Goal: Check status: Check status

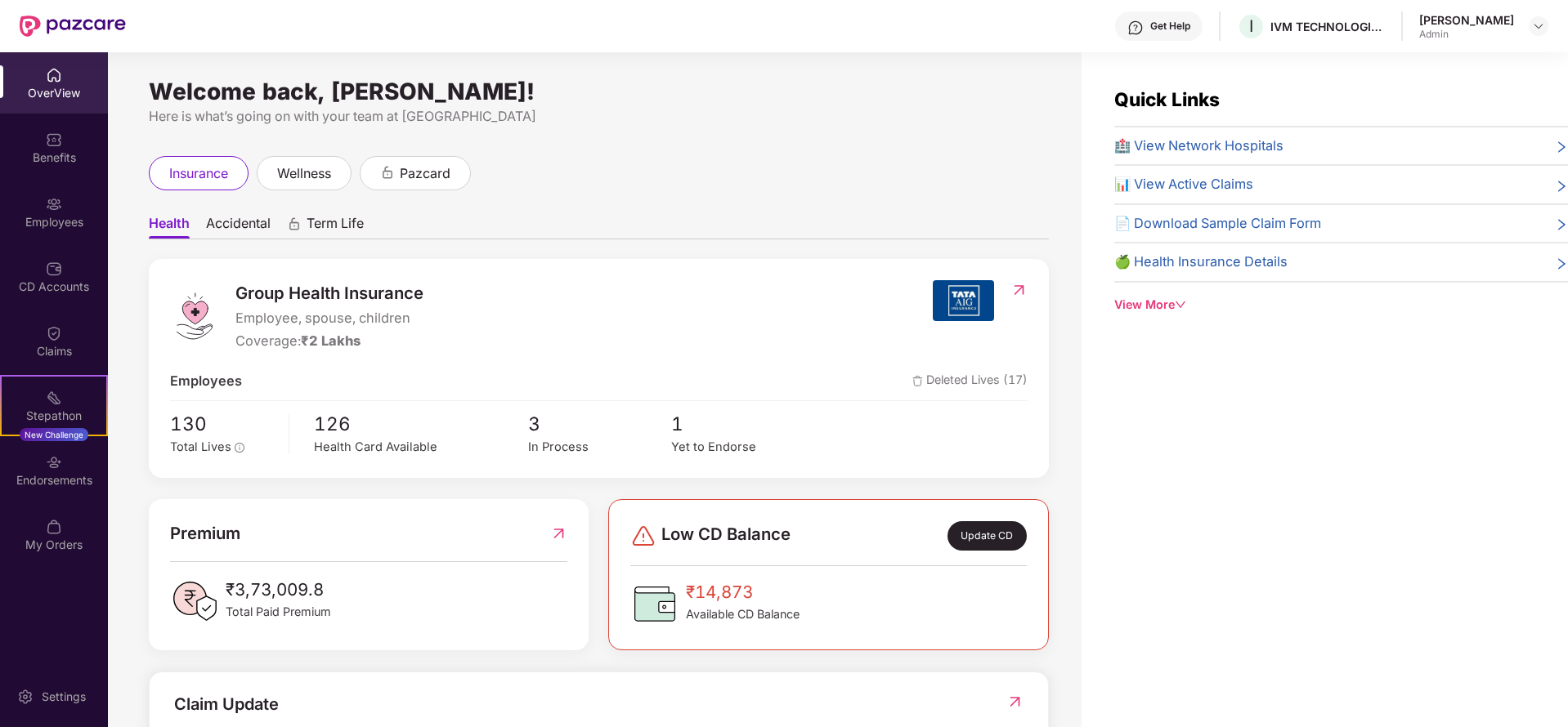
click at [1219, 154] on span "🏥 View Network Hospitals" at bounding box center [1199, 146] width 170 height 21
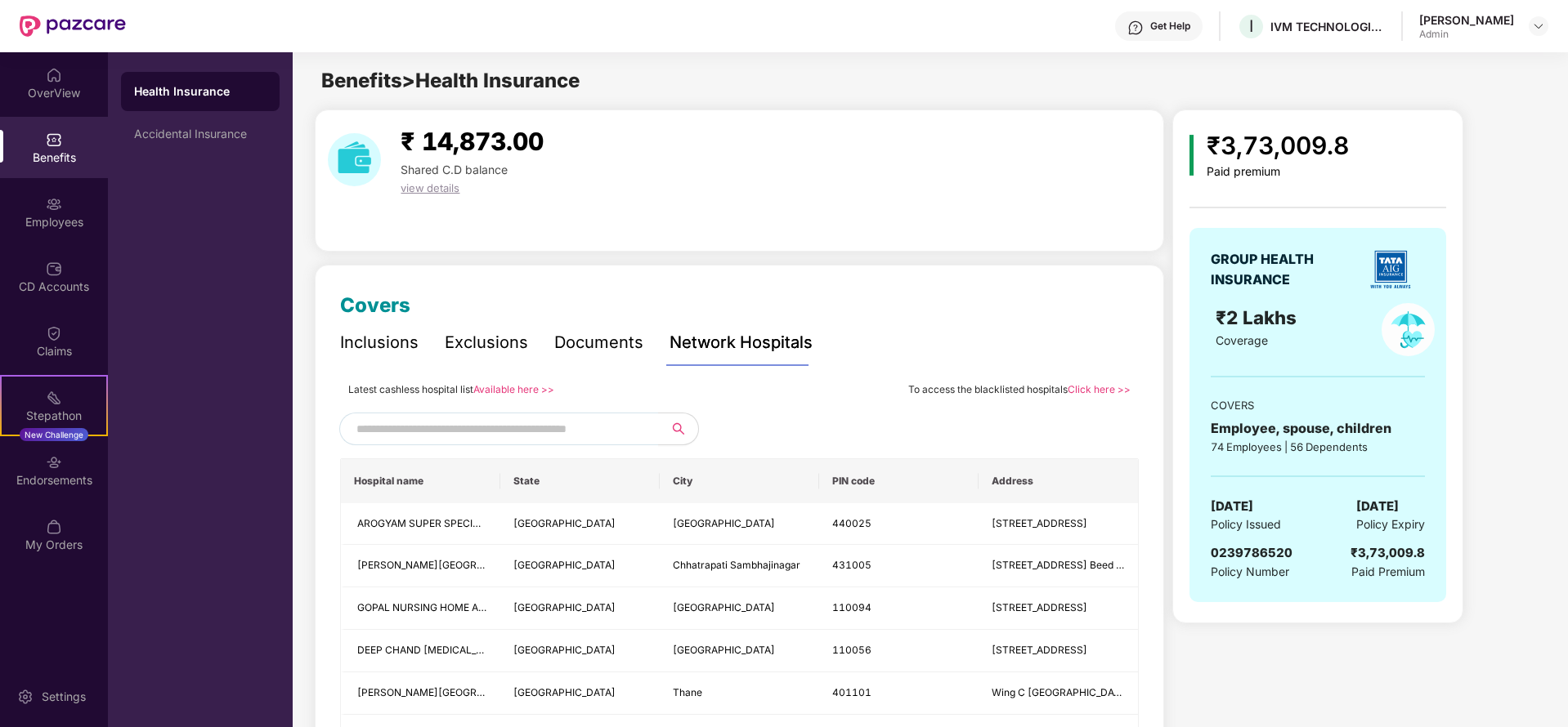
click at [470, 432] on input "text" at bounding box center [495, 428] width 280 height 24
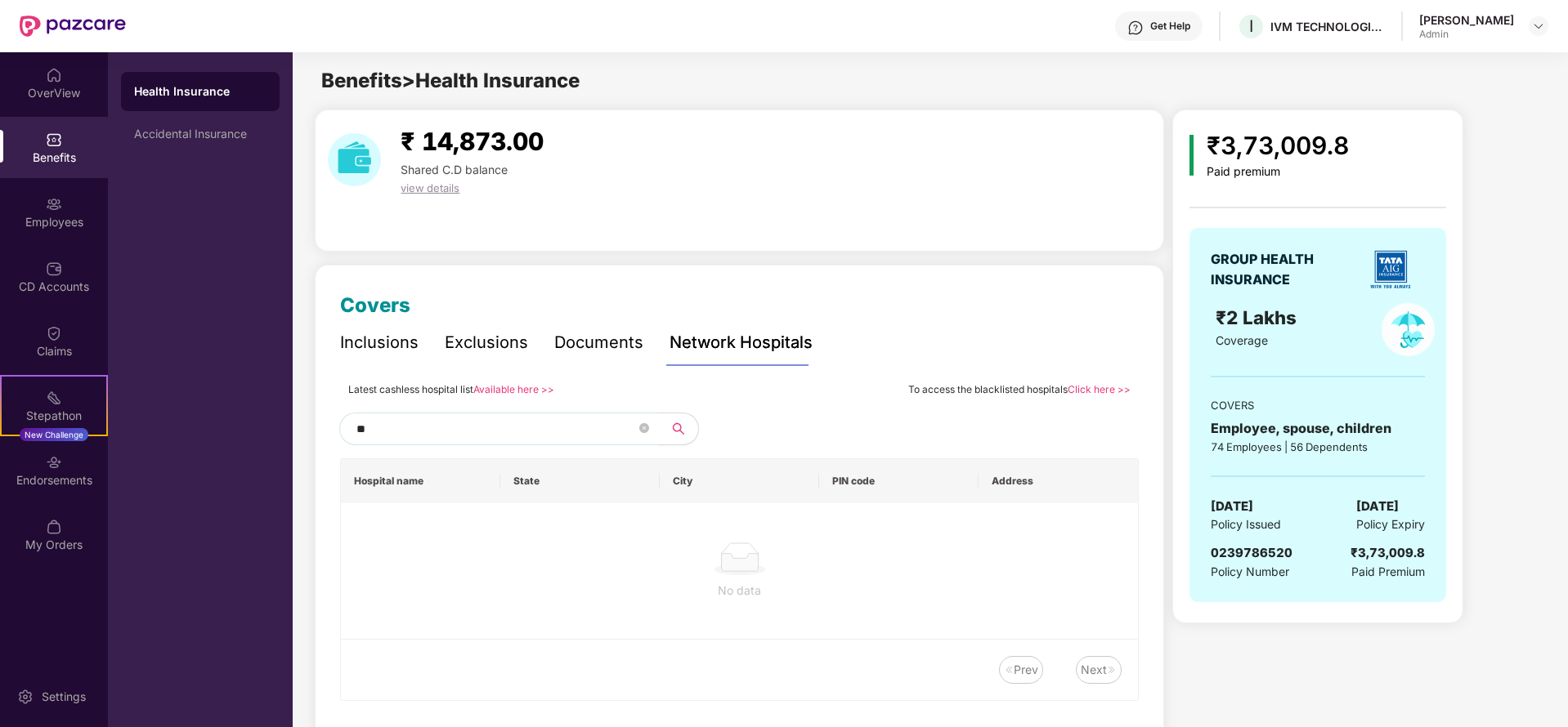
type input "*"
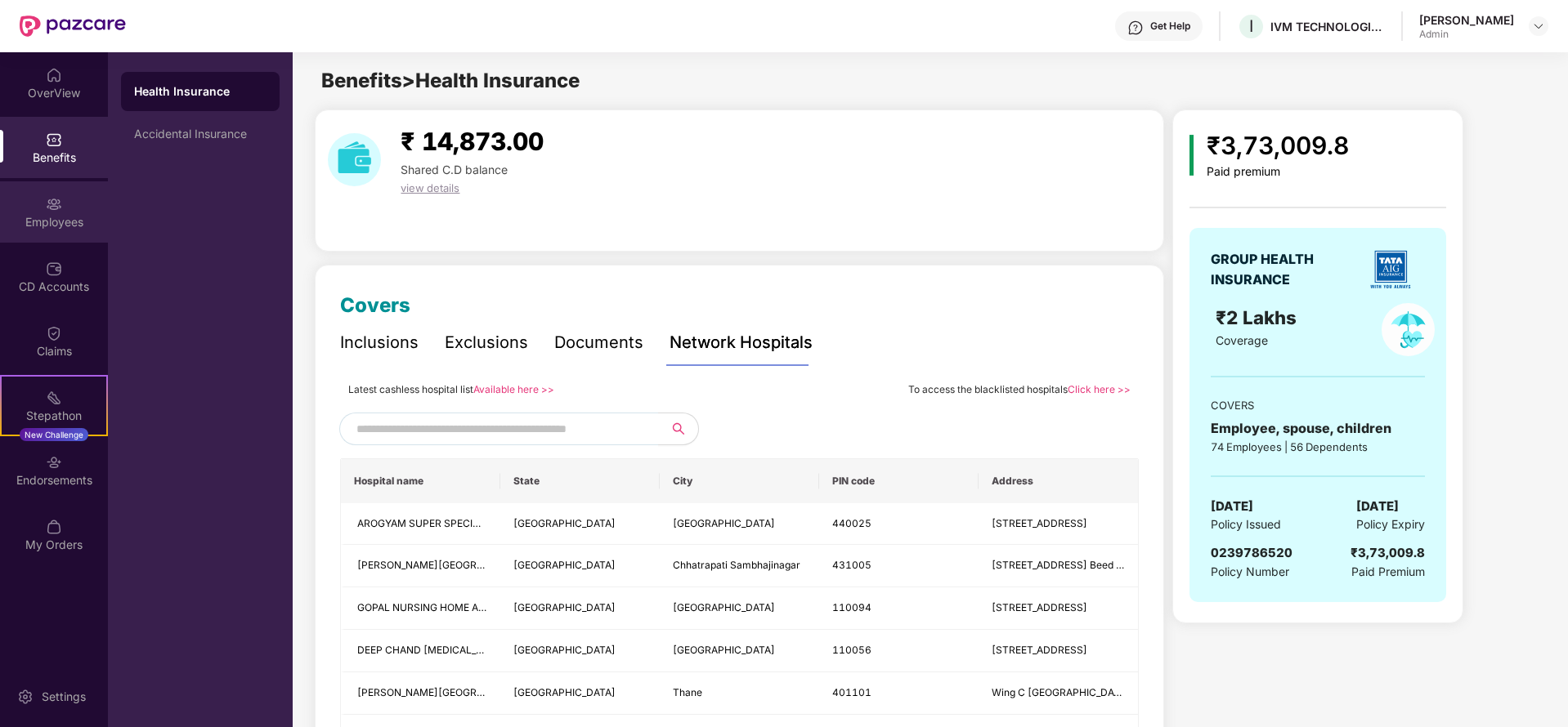
click at [68, 210] on div "Employees" at bounding box center [54, 211] width 108 height 61
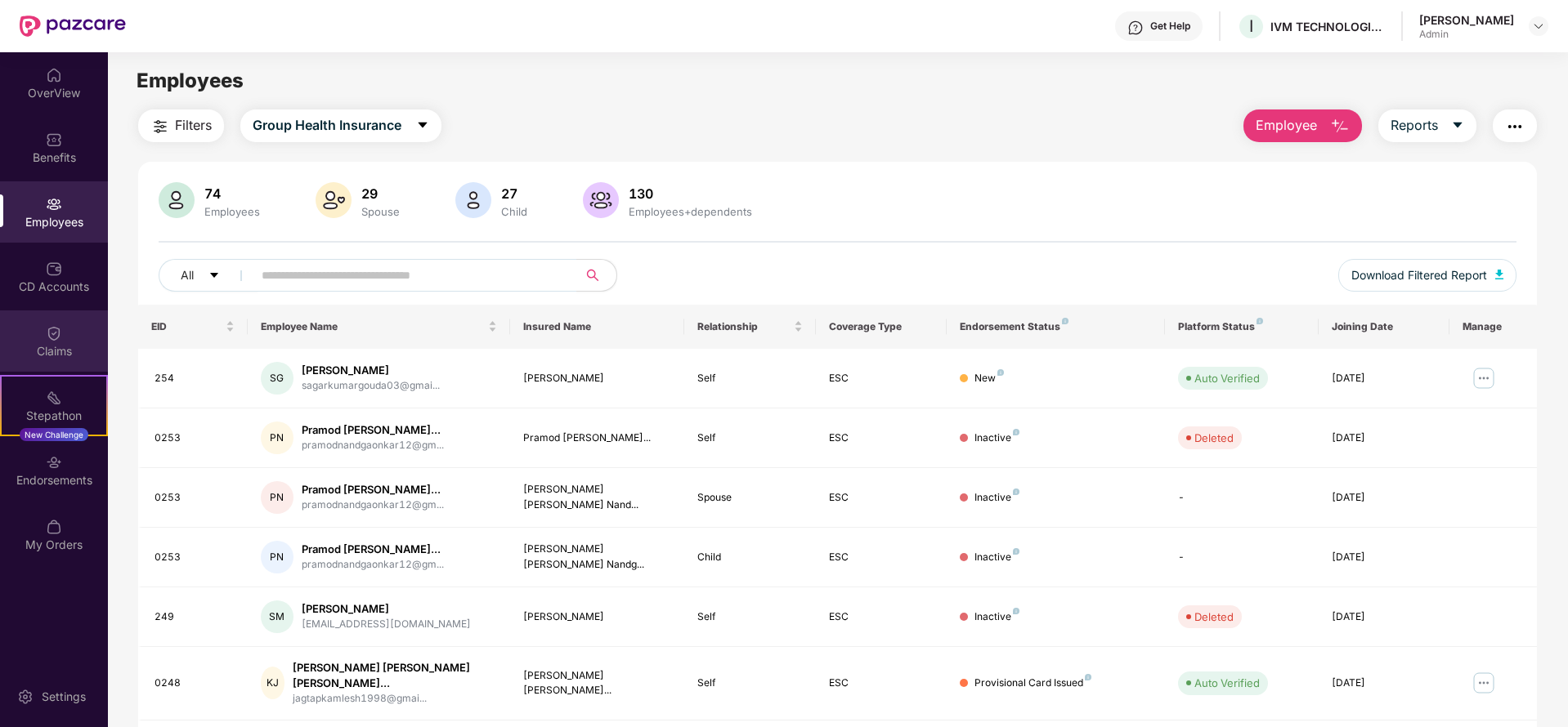
click at [59, 347] on div "Claims" at bounding box center [54, 351] width 108 height 17
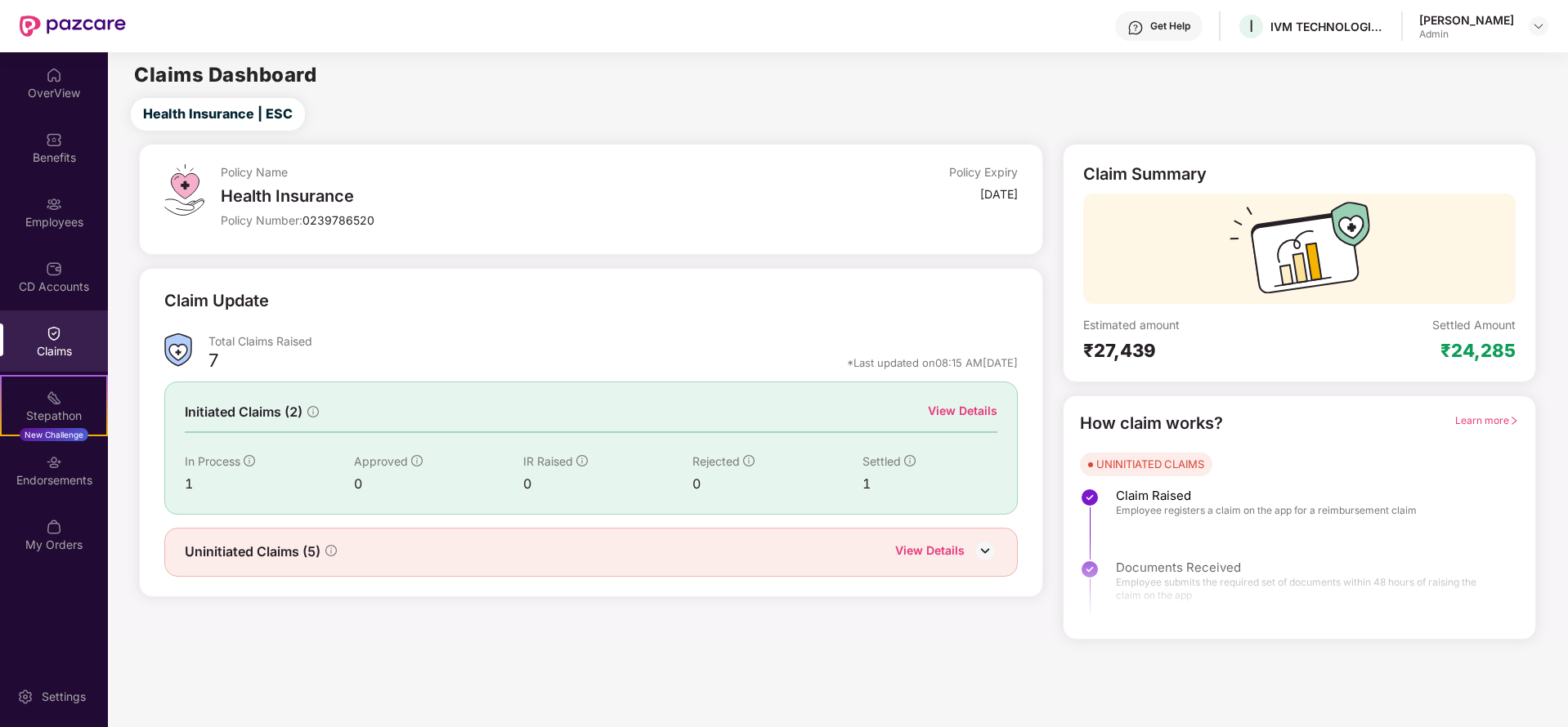
click at [1482, 411] on div "Learn more" at bounding box center [1486, 424] width 63 height 25
click at [1169, 467] on div "UNINITIATED CLAIMS" at bounding box center [1150, 464] width 108 height 17
click at [1463, 418] on span "Learn more" at bounding box center [1486, 420] width 63 height 13
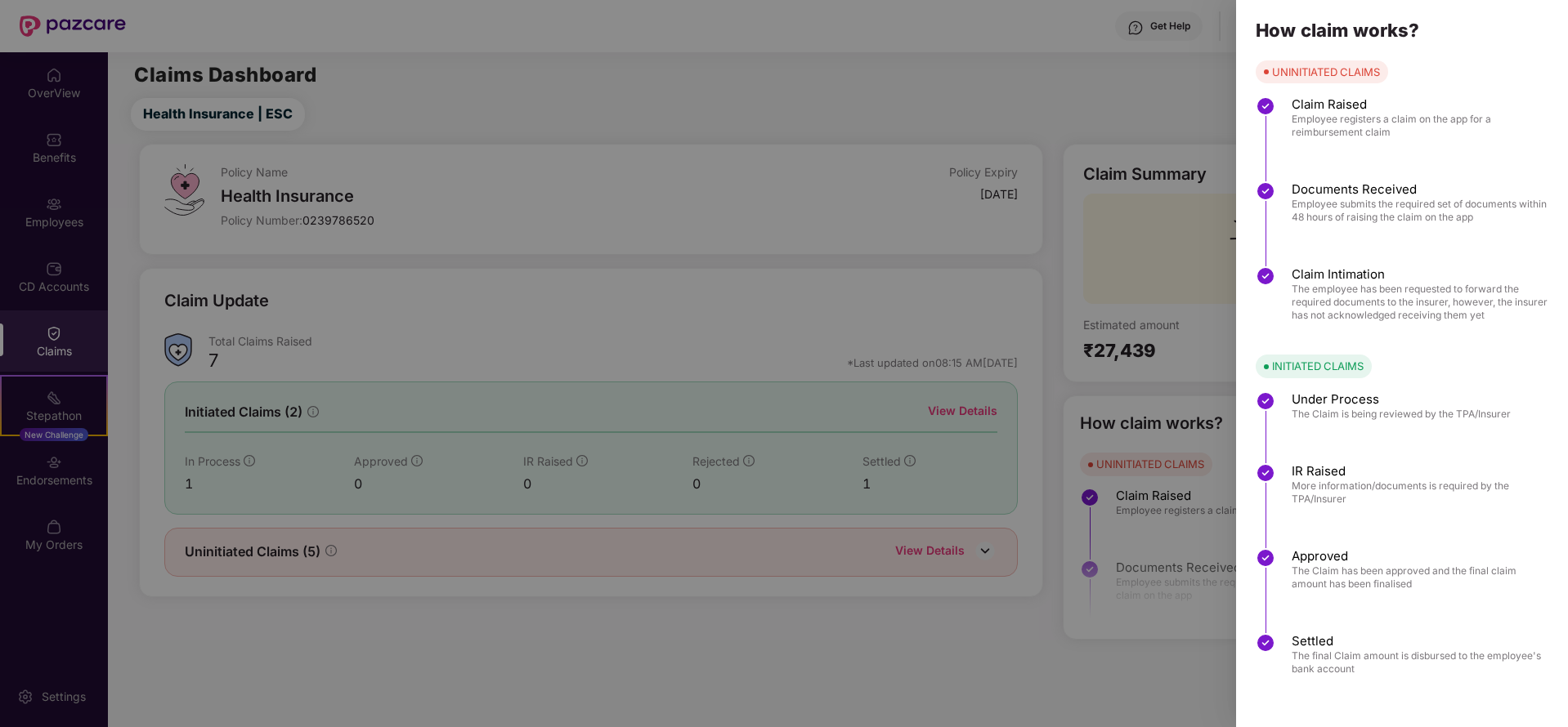
click at [1169, 499] on div at bounding box center [784, 364] width 1568 height 727
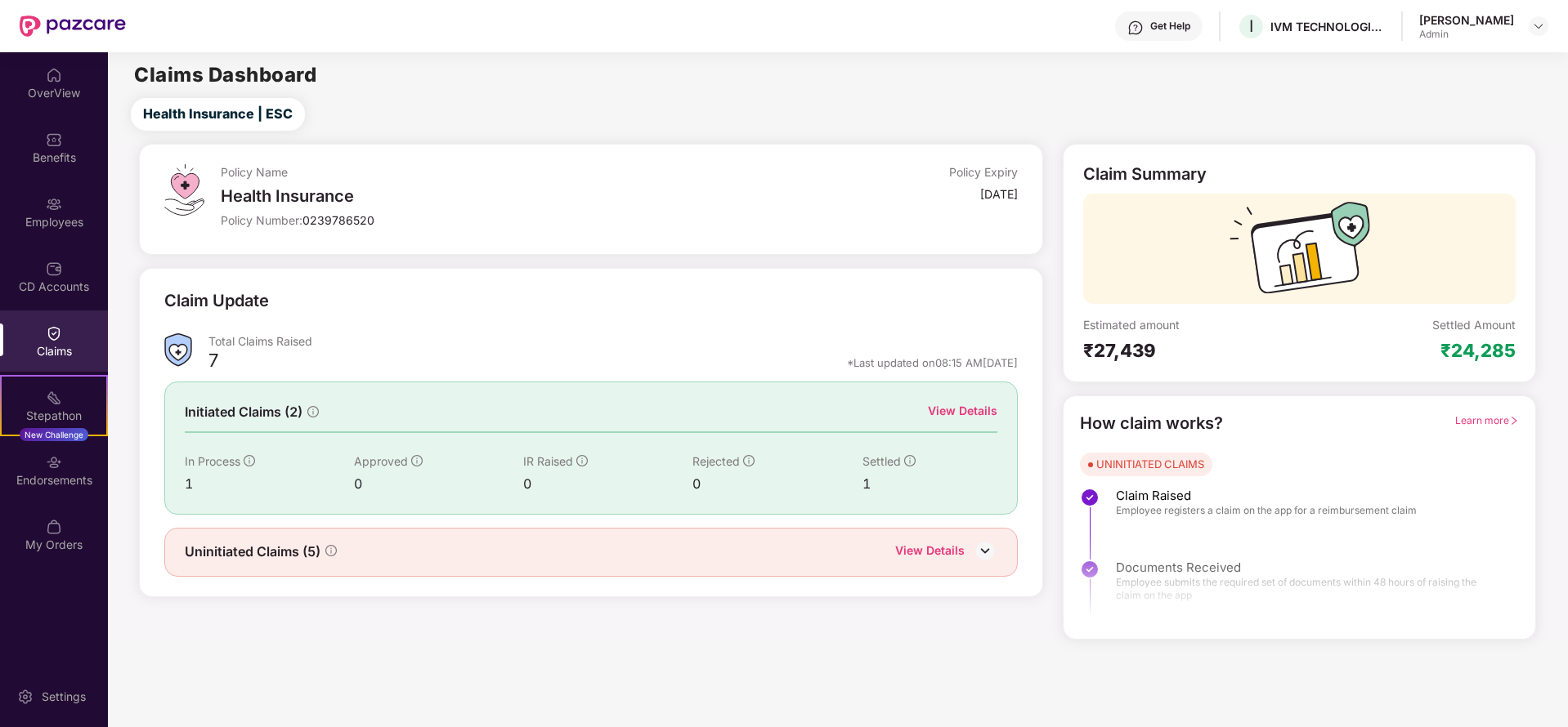
click at [649, 571] on div "Uninitiated Claims (5) View Details" at bounding box center [591, 552] width 854 height 49
click at [980, 549] on img at bounding box center [984, 550] width 24 height 24
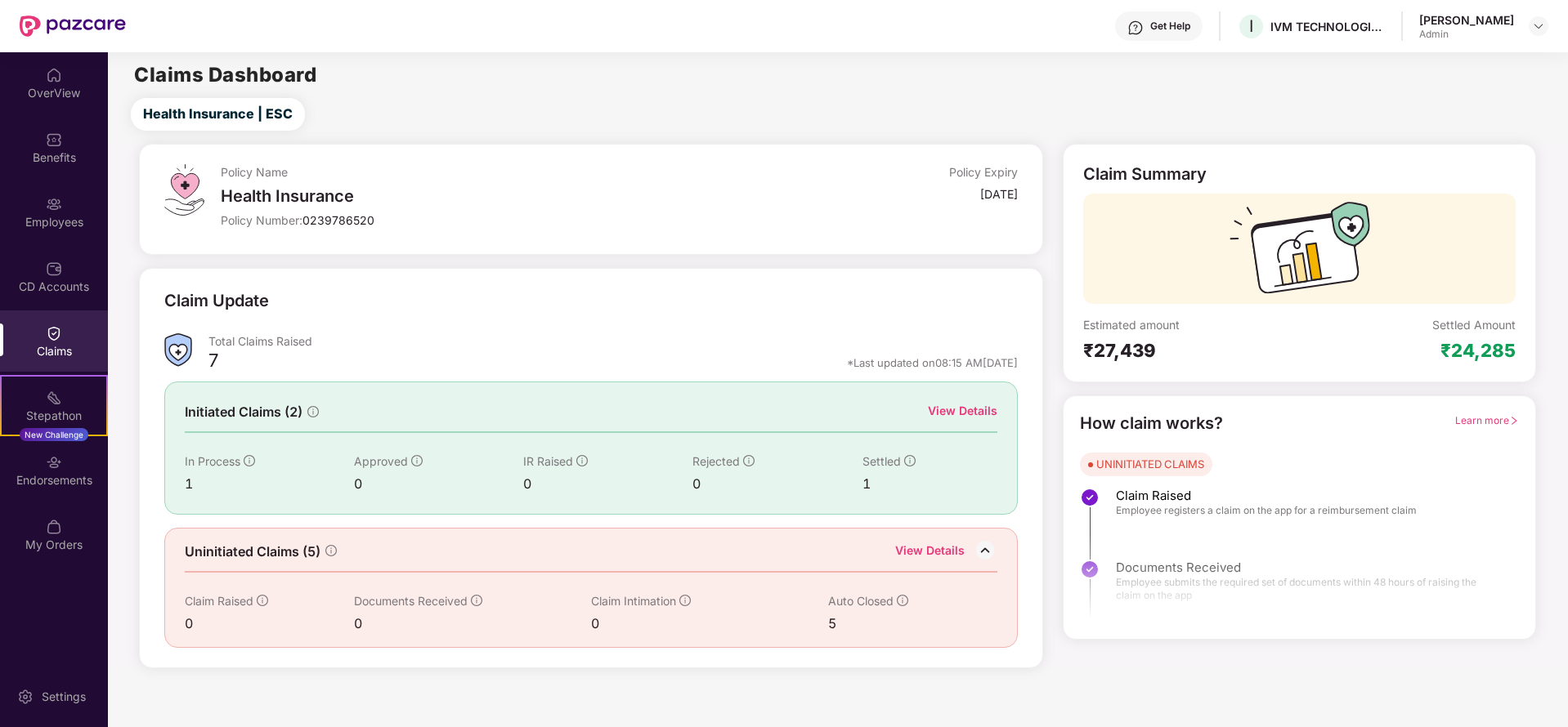
click at [958, 402] on div "View Details" at bounding box center [961, 410] width 69 height 18
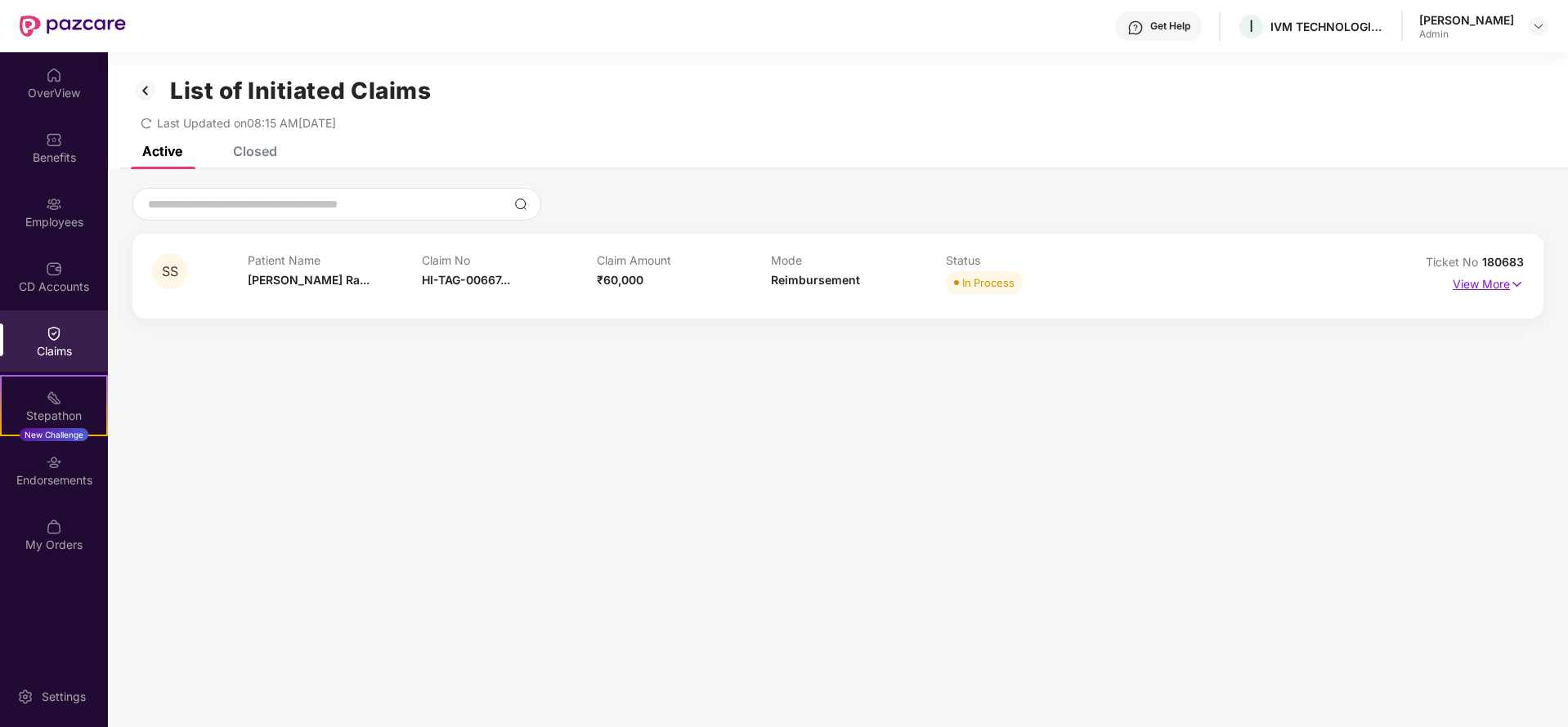
click at [1483, 283] on p "View More" at bounding box center [1488, 282] width 71 height 22
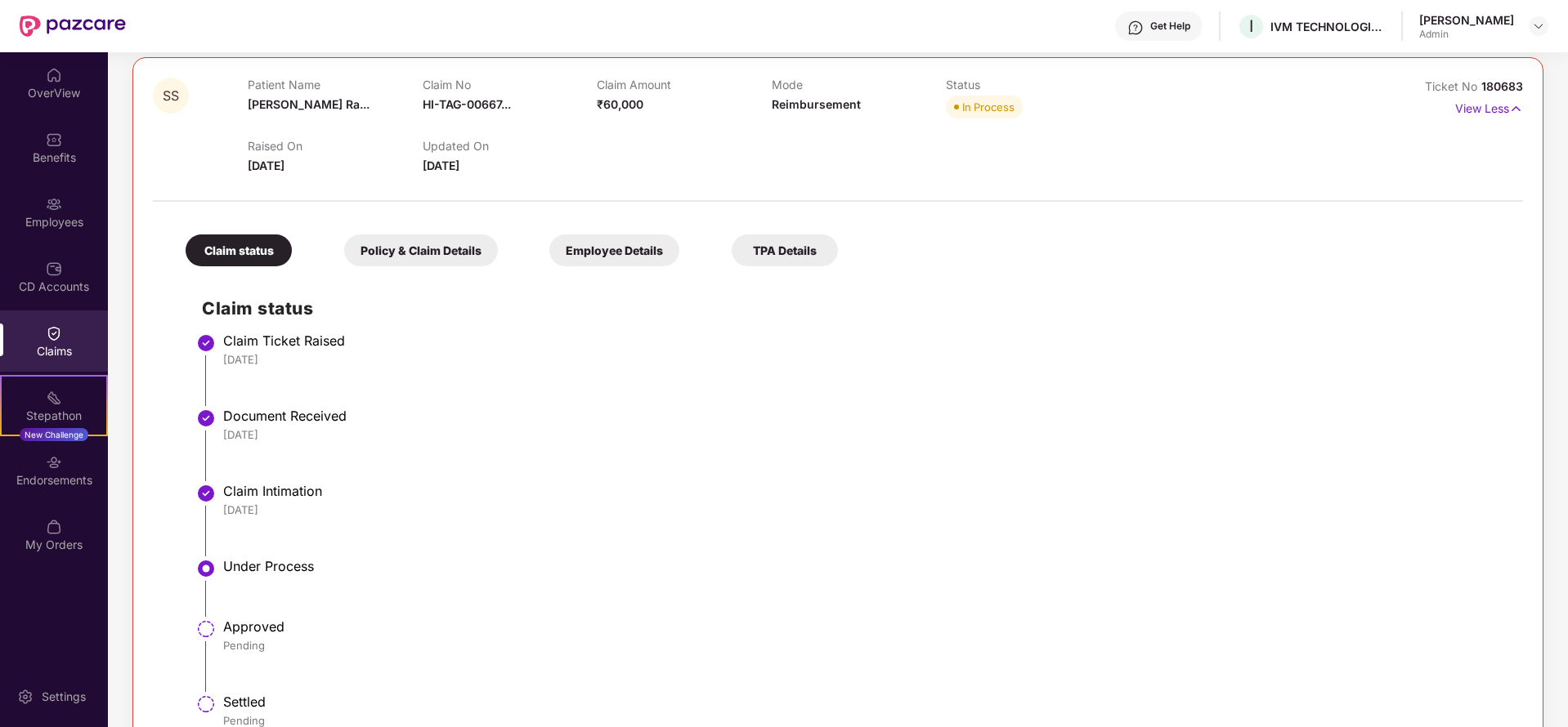
scroll to position [225, 0]
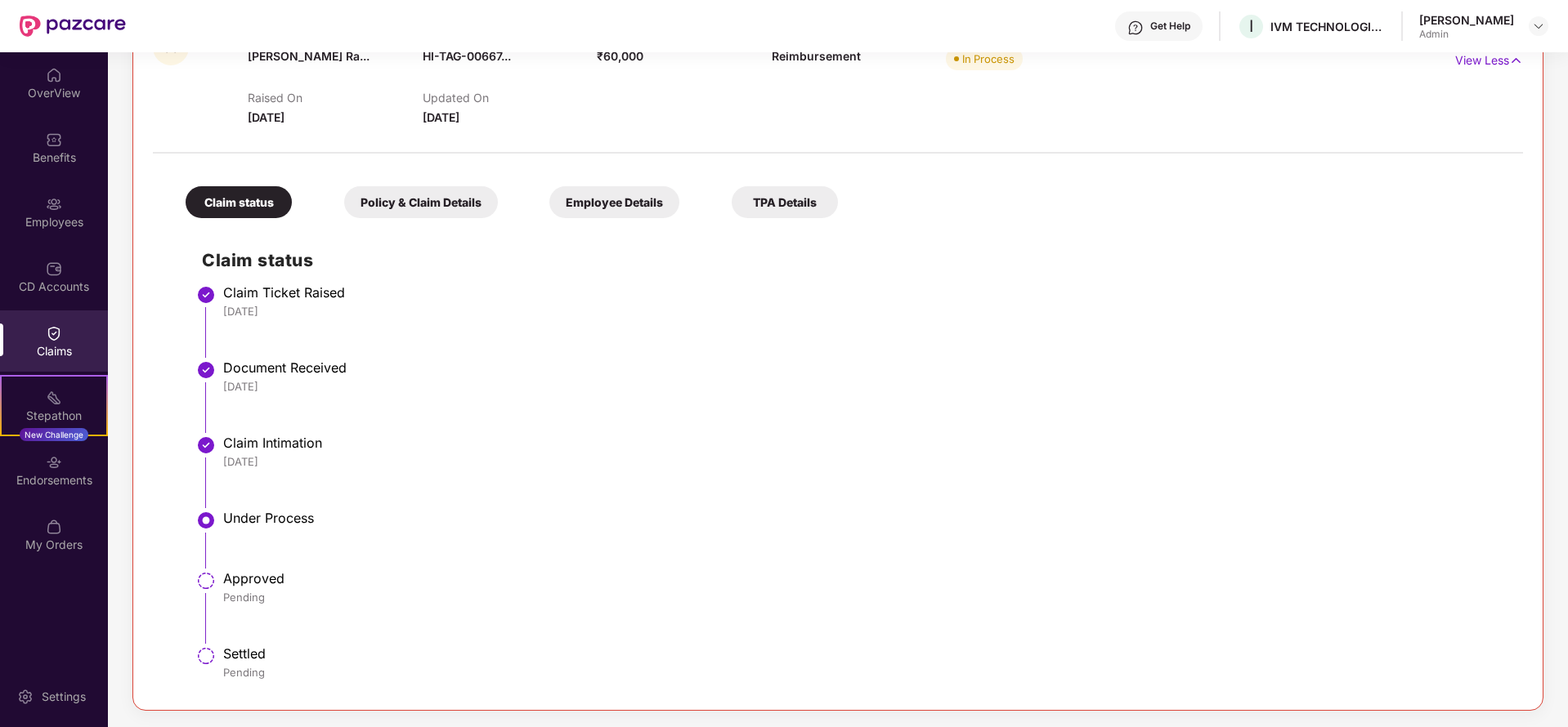
click at [432, 194] on div "Policy & Claim Details" at bounding box center [421, 202] width 154 height 32
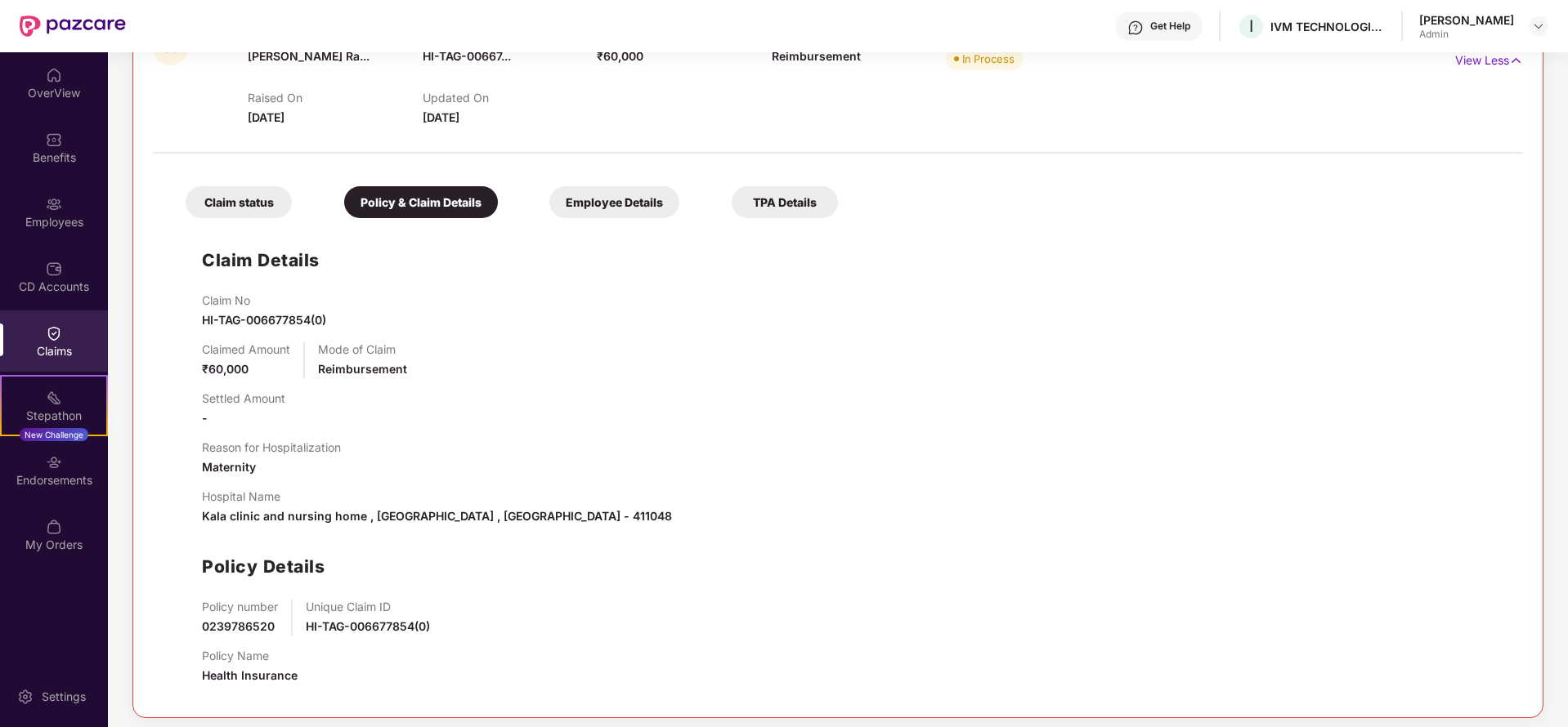
click at [651, 206] on div "Employee Details" at bounding box center [613, 202] width 130 height 32
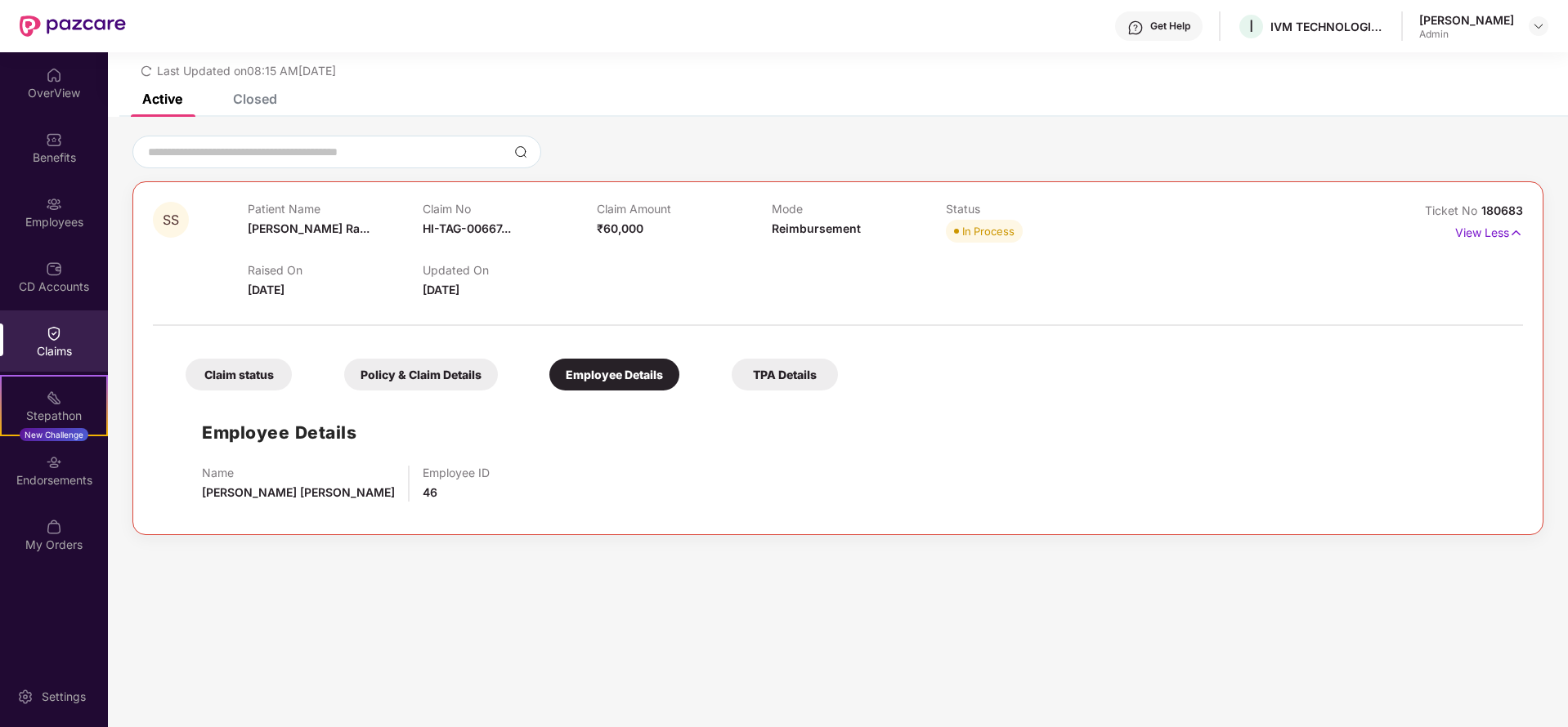
scroll to position [53, 0]
click at [825, 374] on div "TPA Details" at bounding box center [784, 374] width 106 height 32
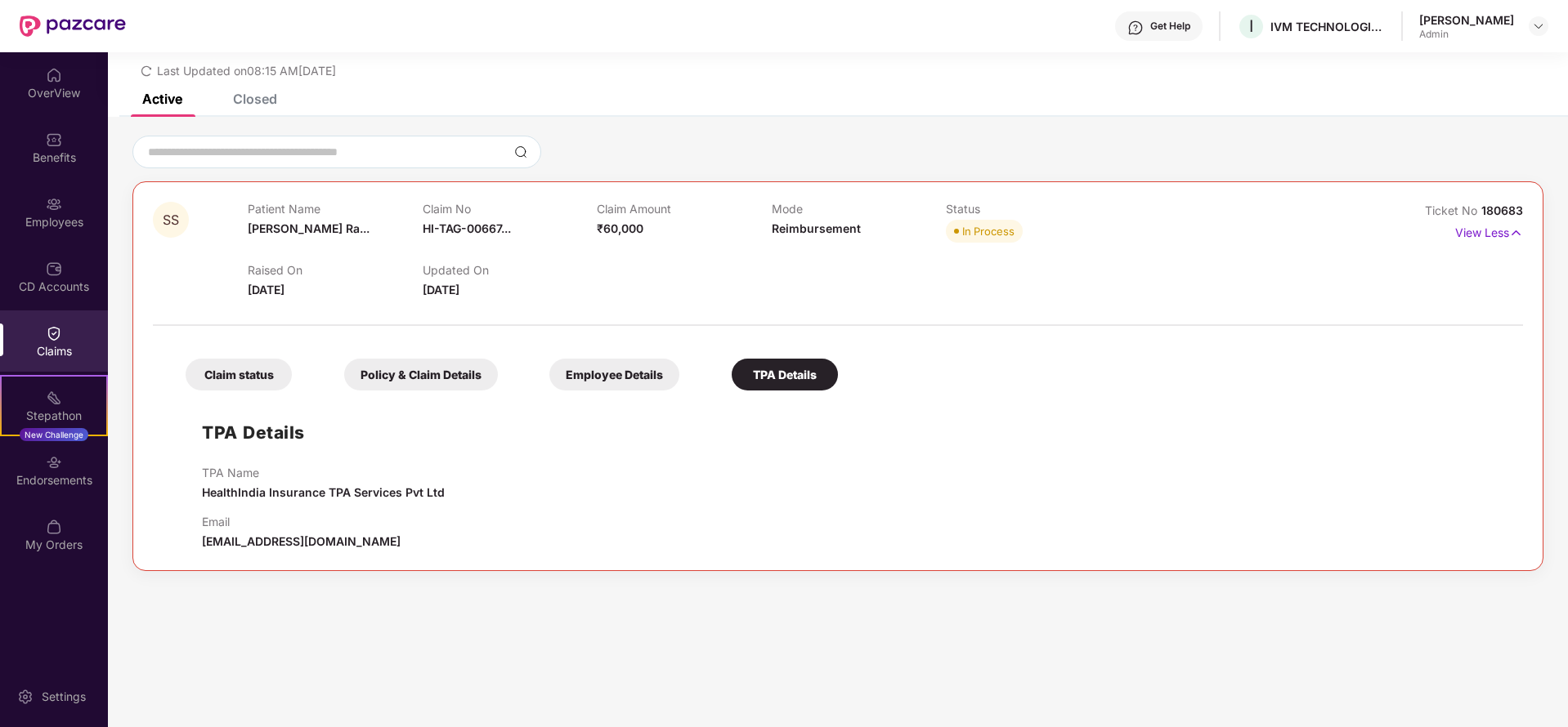
click at [267, 376] on div "Claim status" at bounding box center [238, 374] width 106 height 32
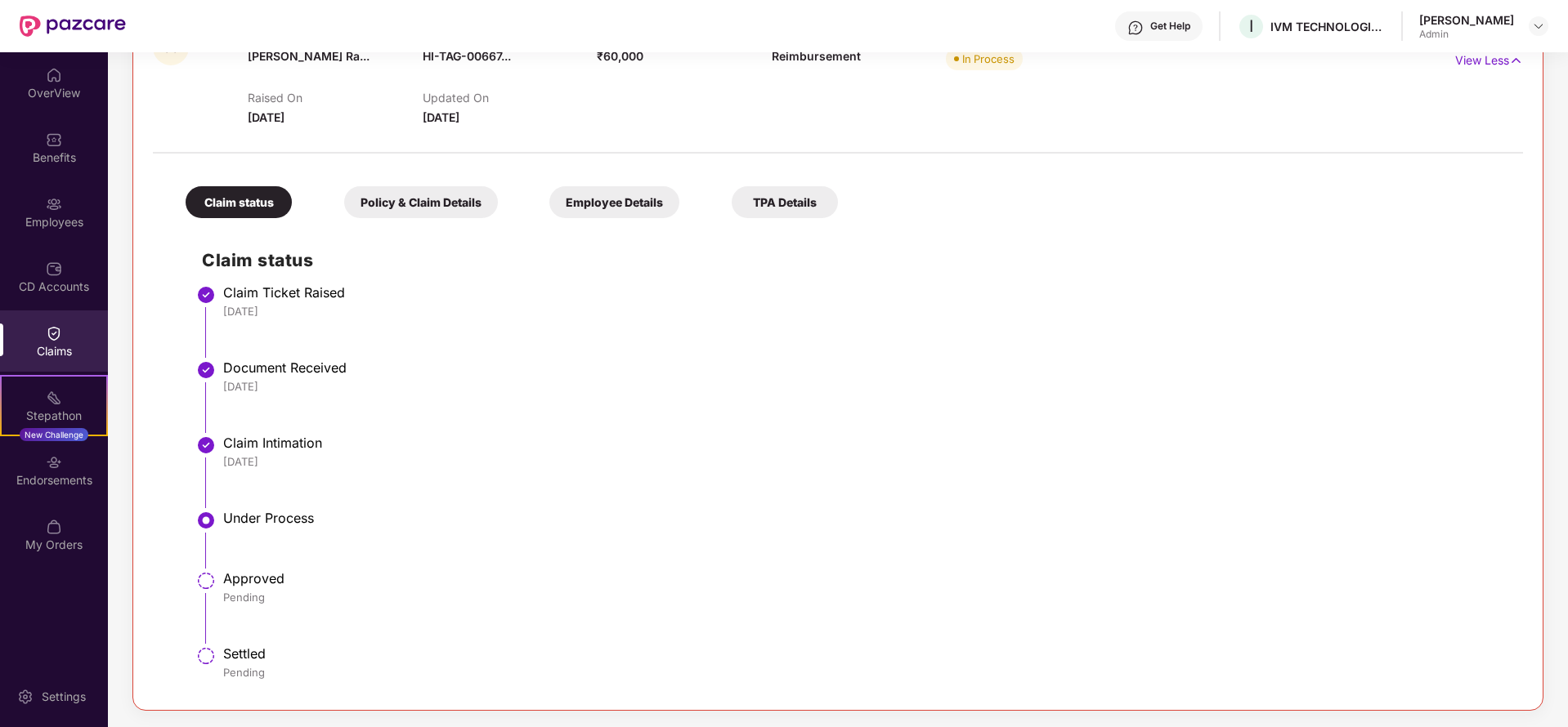
scroll to position [0, 0]
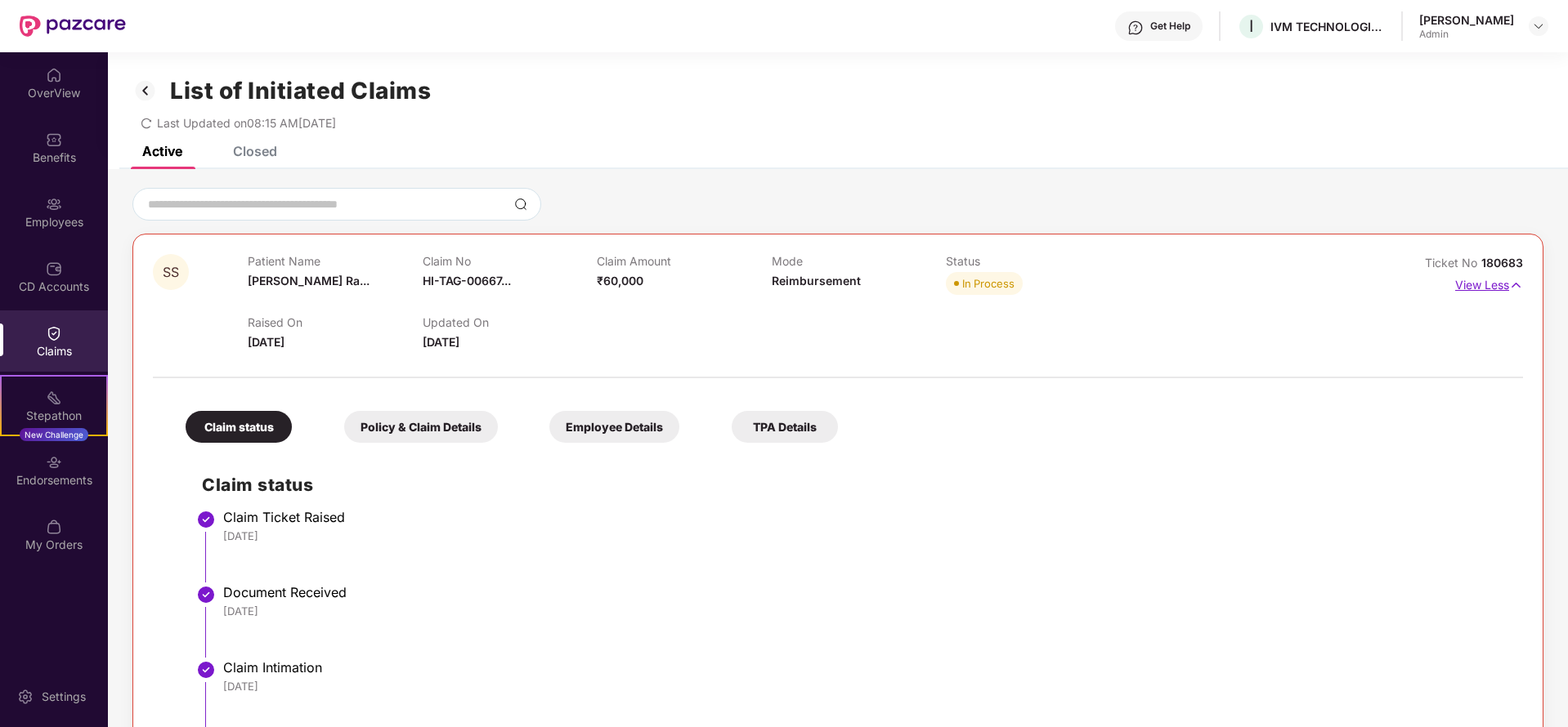
click at [1478, 290] on p "View Less" at bounding box center [1489, 283] width 68 height 22
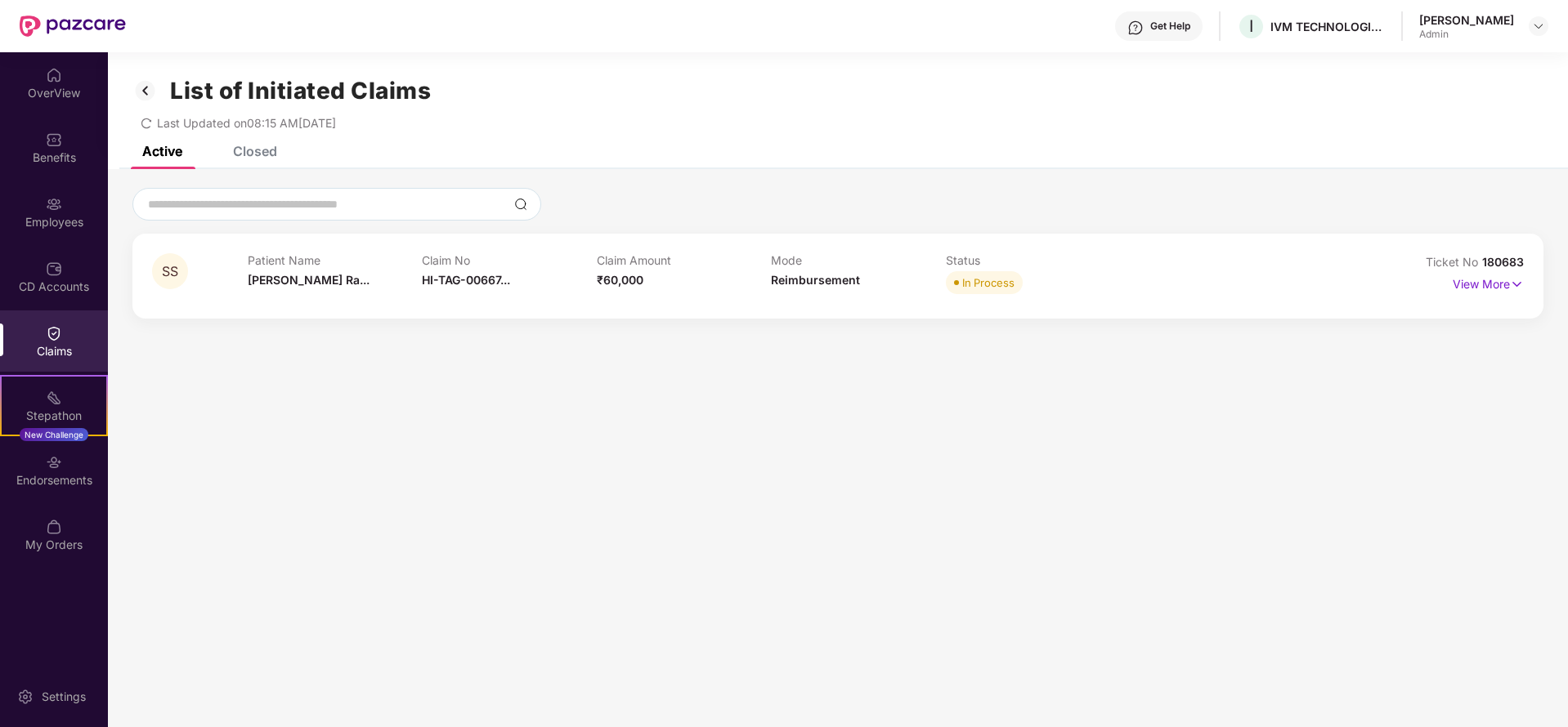
click at [249, 149] on div "Closed" at bounding box center [255, 151] width 44 height 17
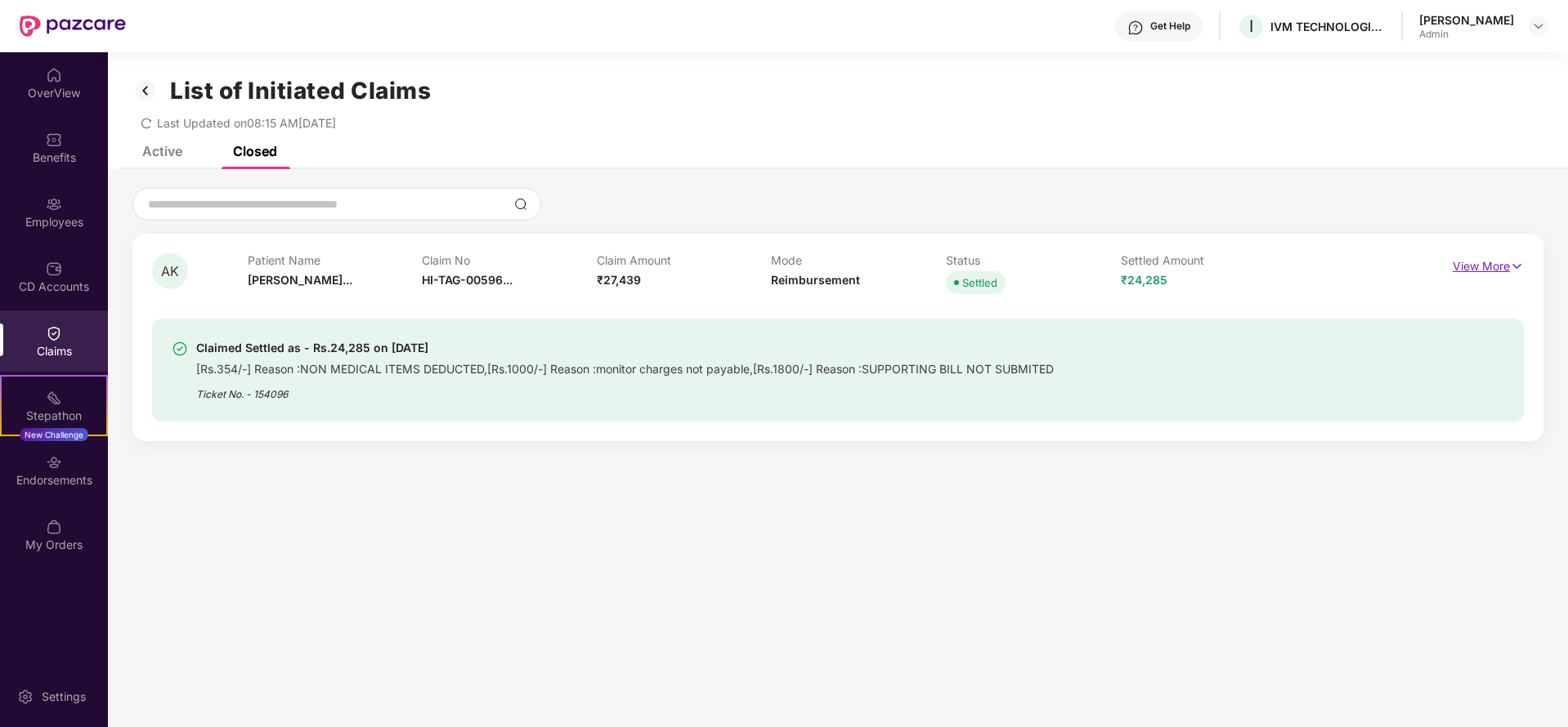
click at [1465, 263] on p "View More" at bounding box center [1488, 264] width 71 height 22
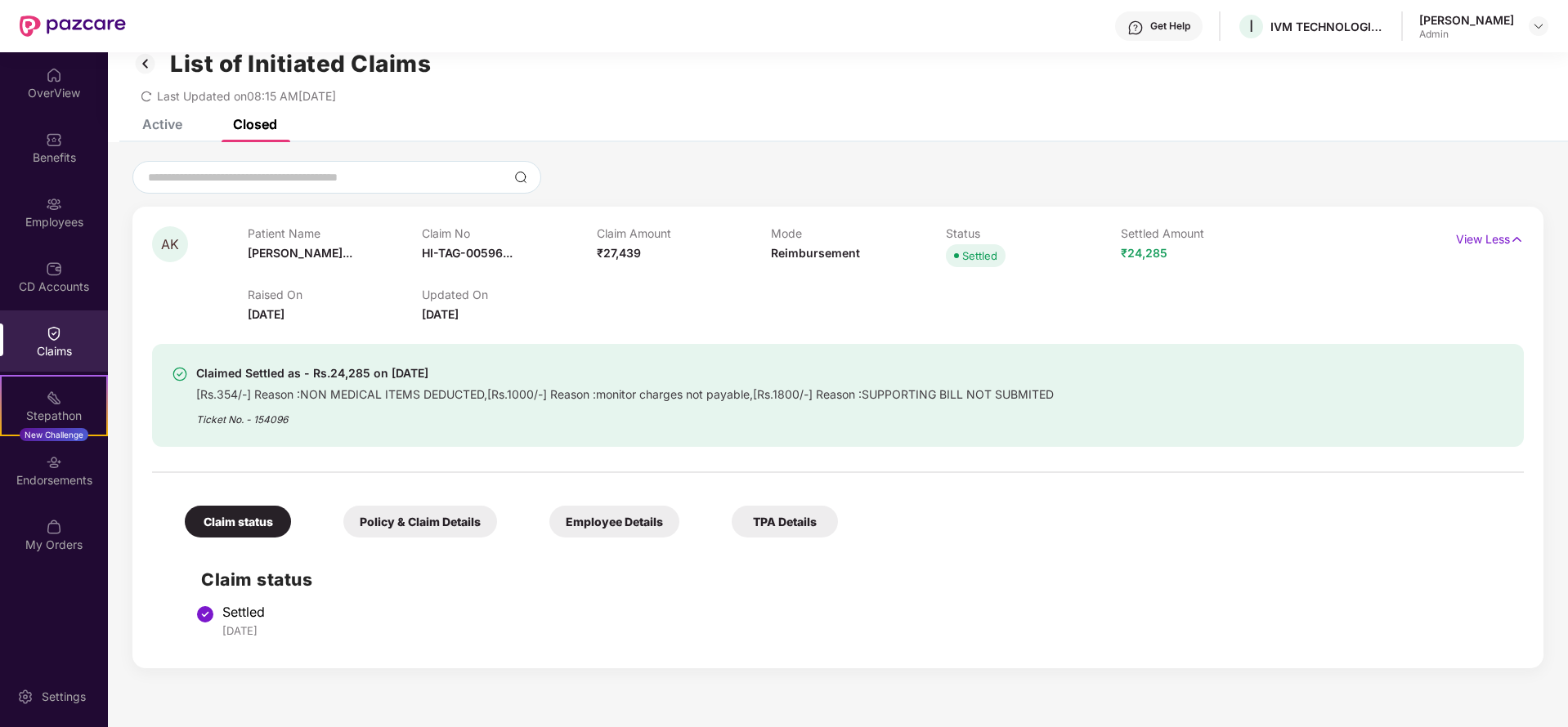
scroll to position [53, 0]
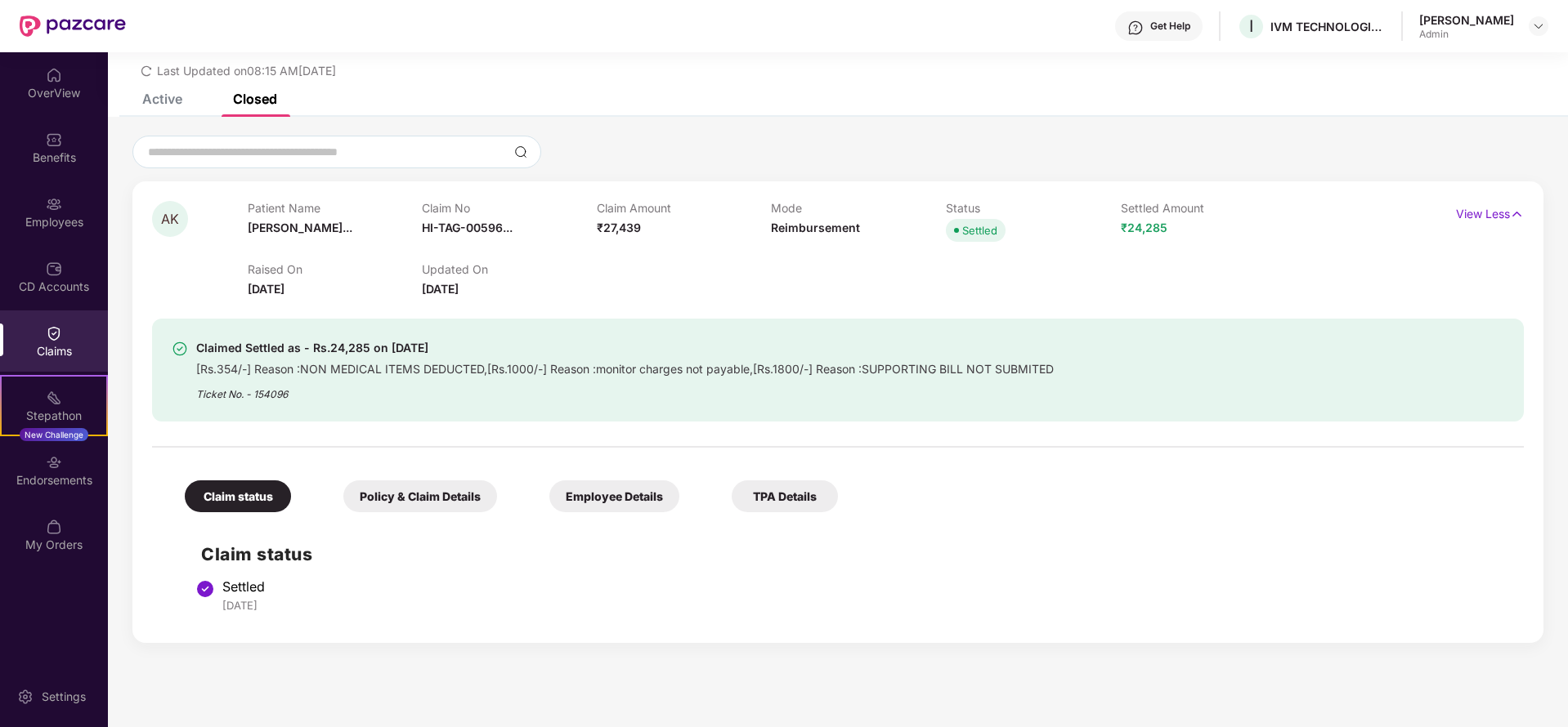
click at [437, 508] on div "Policy & Claim Details" at bounding box center [420, 496] width 154 height 32
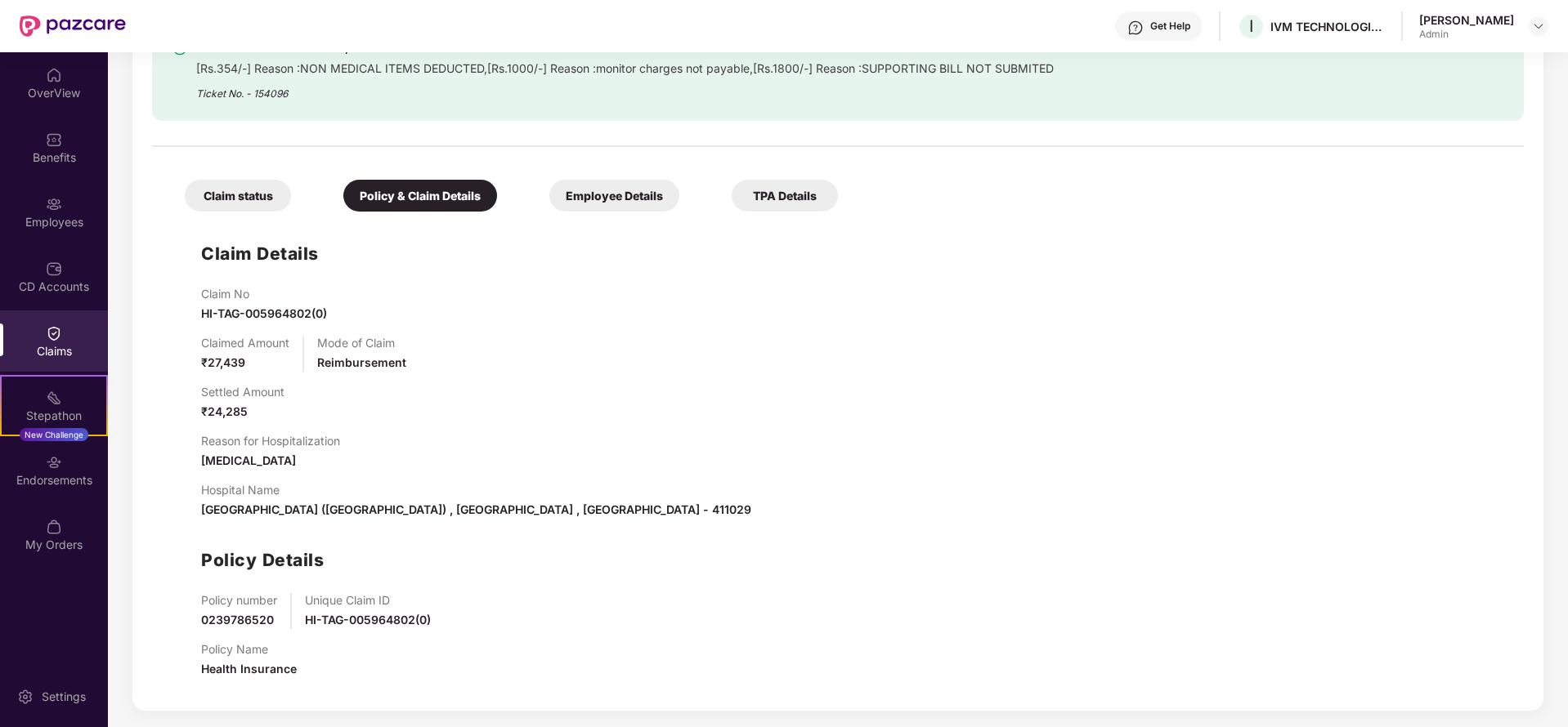
scroll to position [0, 0]
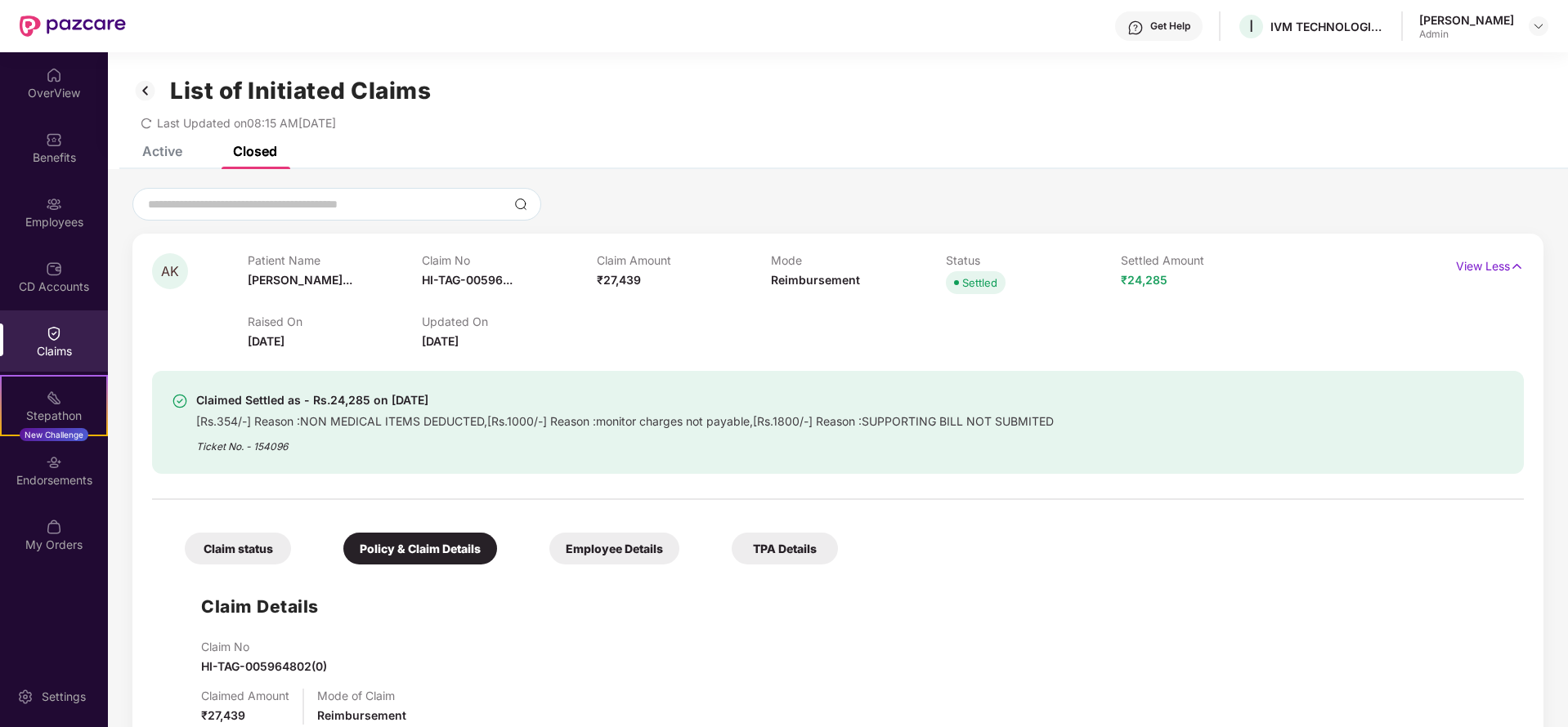
click at [615, 543] on div "Employee Details" at bounding box center [613, 549] width 130 height 32
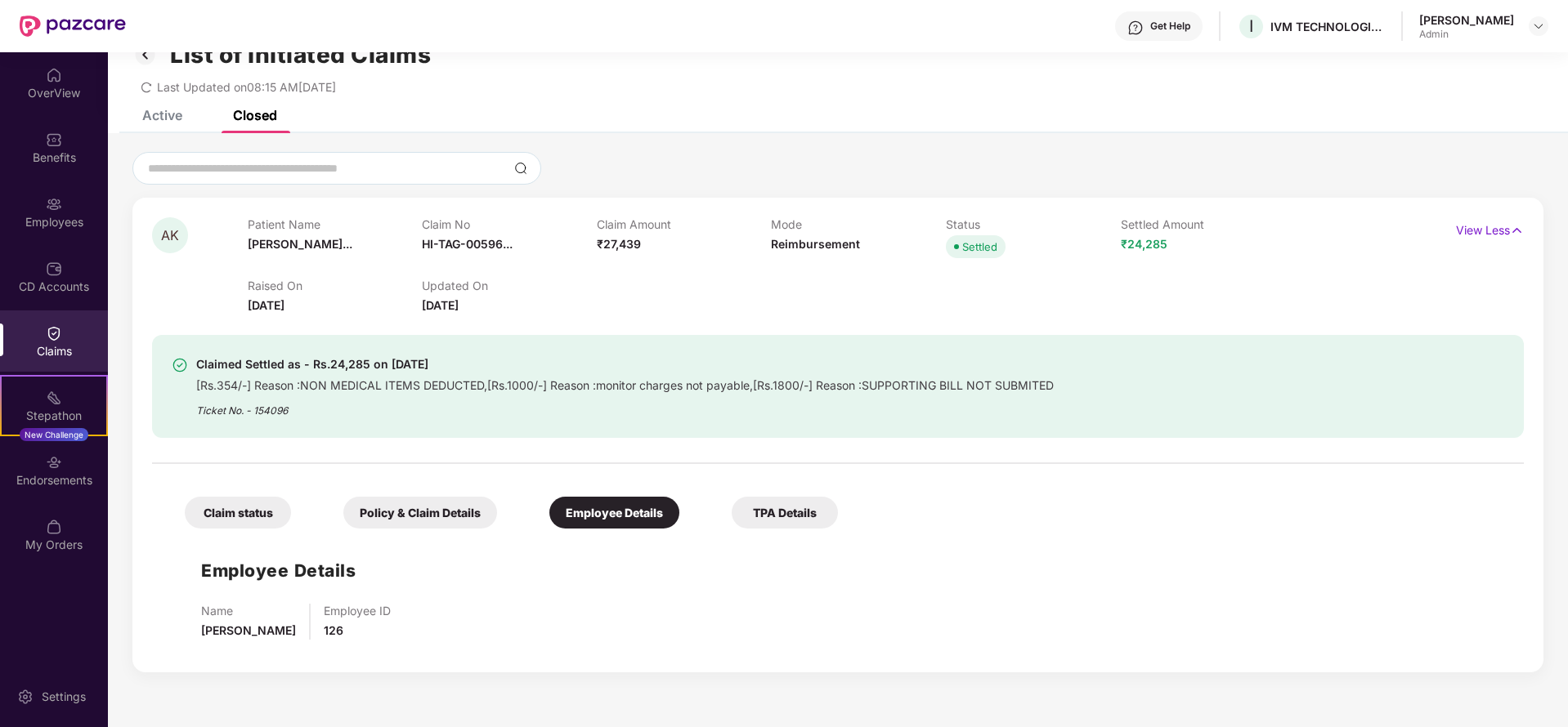
scroll to position [53, 0]
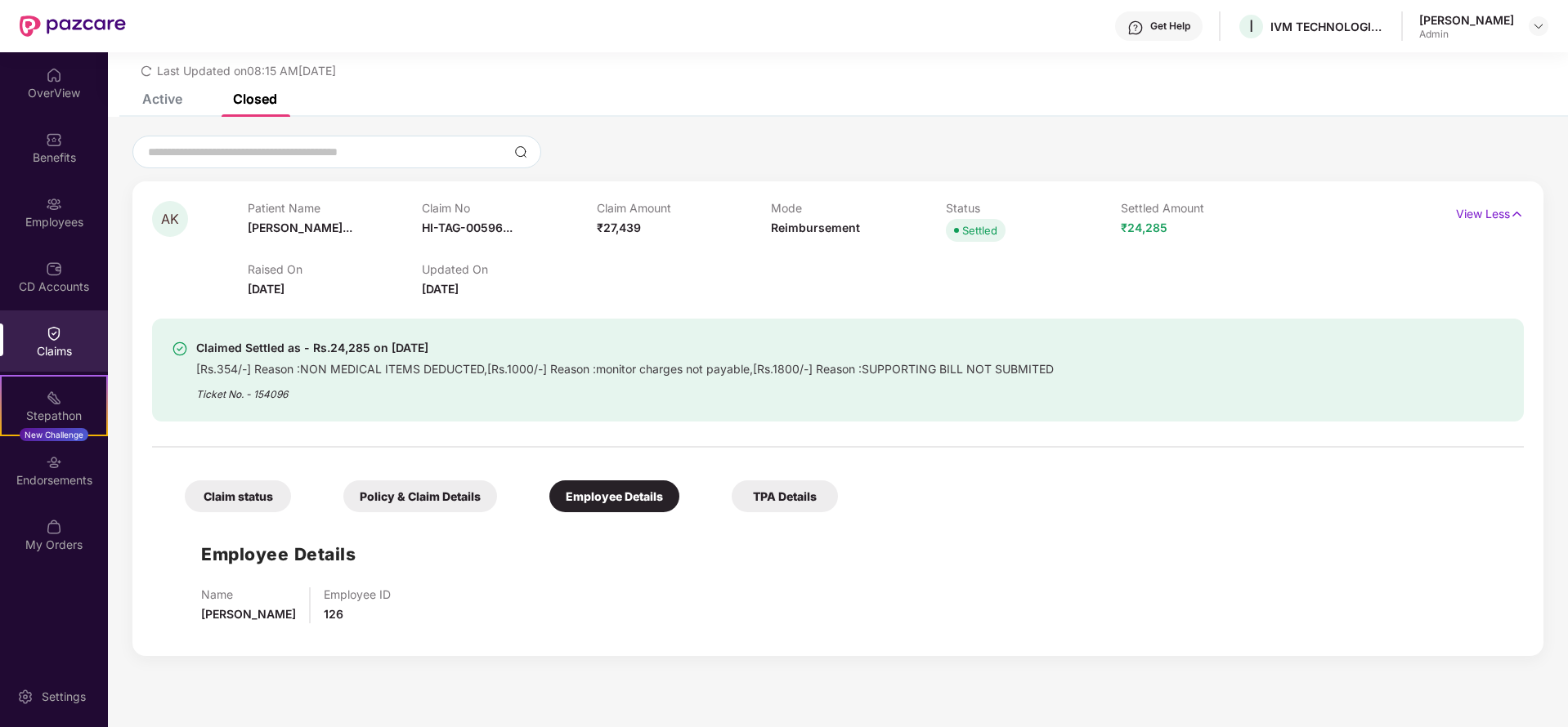
click at [765, 493] on div "TPA Details" at bounding box center [784, 496] width 106 height 32
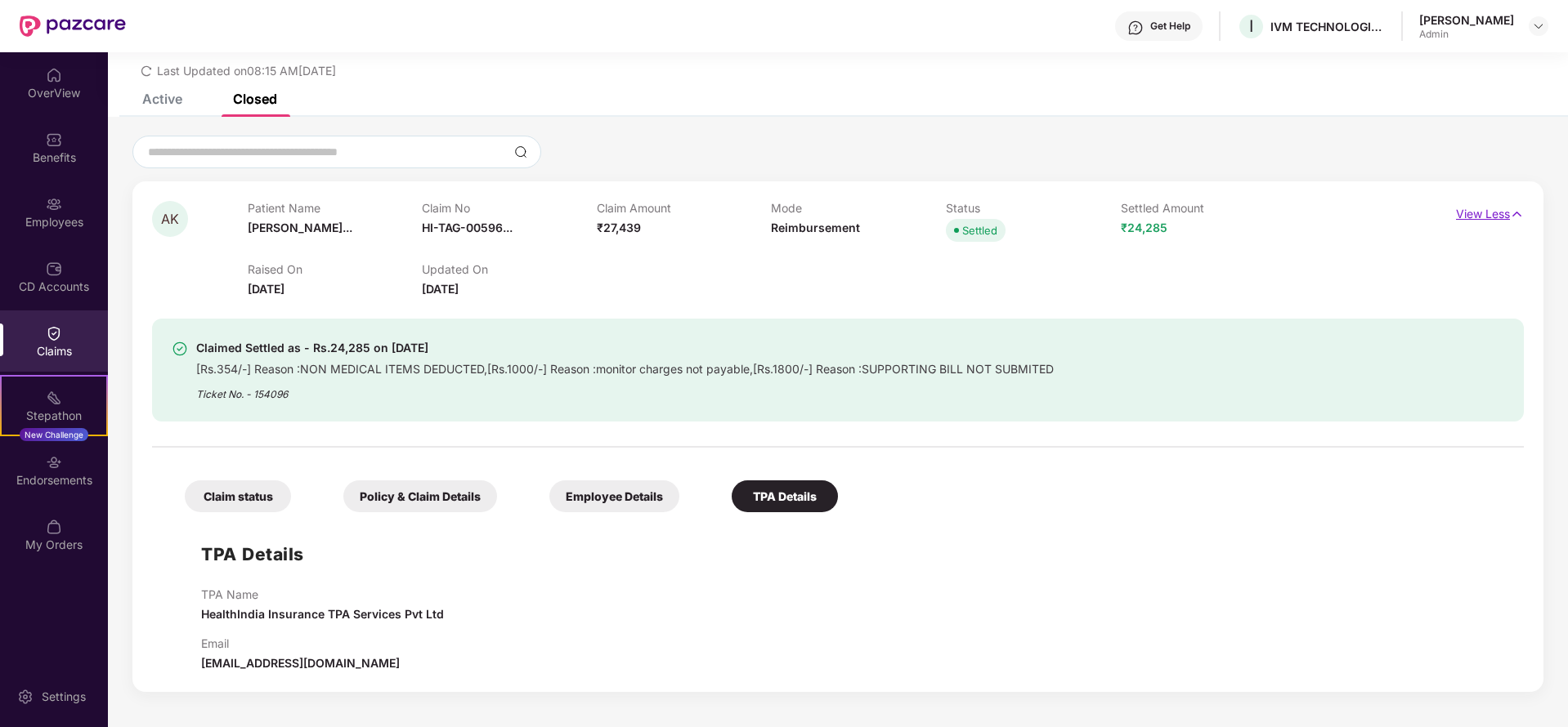
click at [1489, 214] on p "View Less" at bounding box center [1490, 211] width 68 height 22
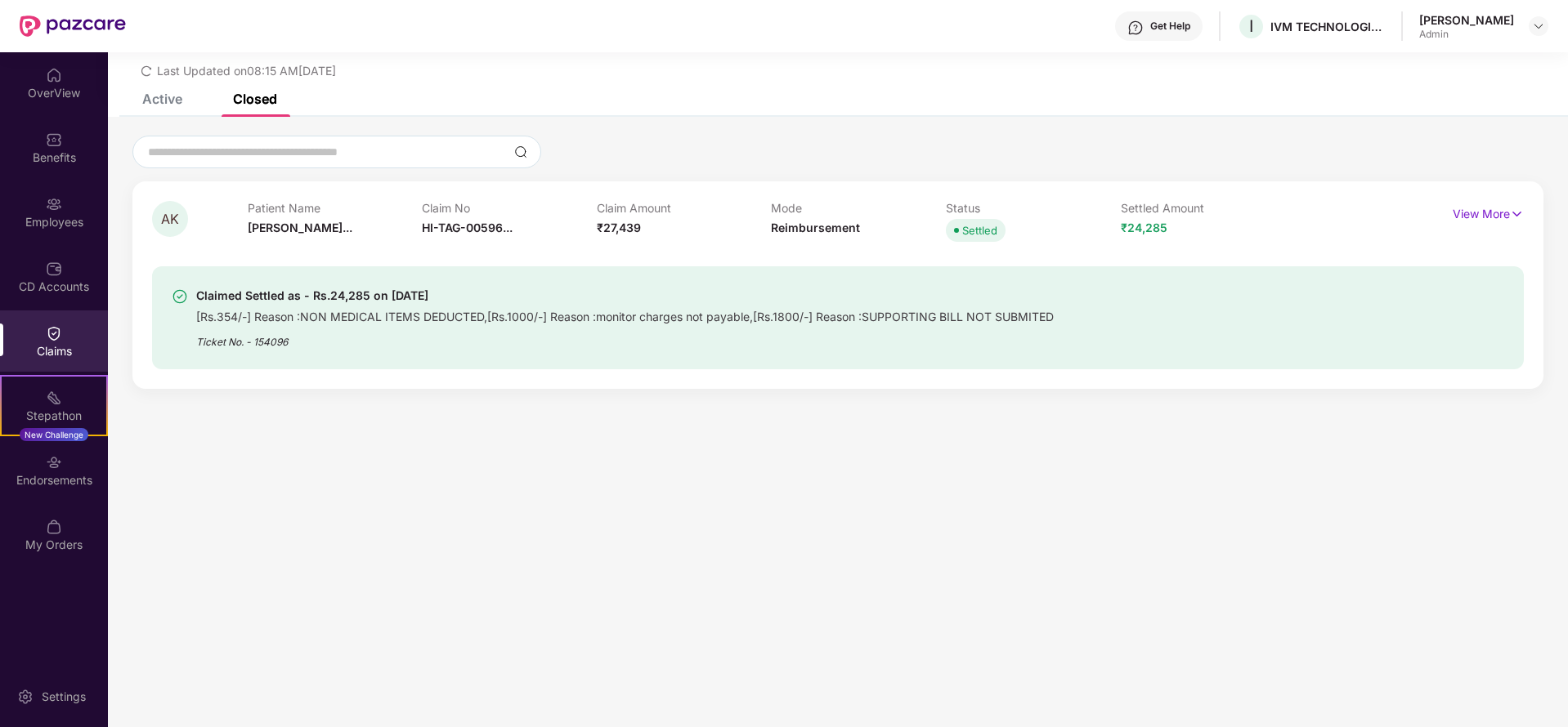
click at [147, 108] on div "Active" at bounding box center [150, 98] width 64 height 36
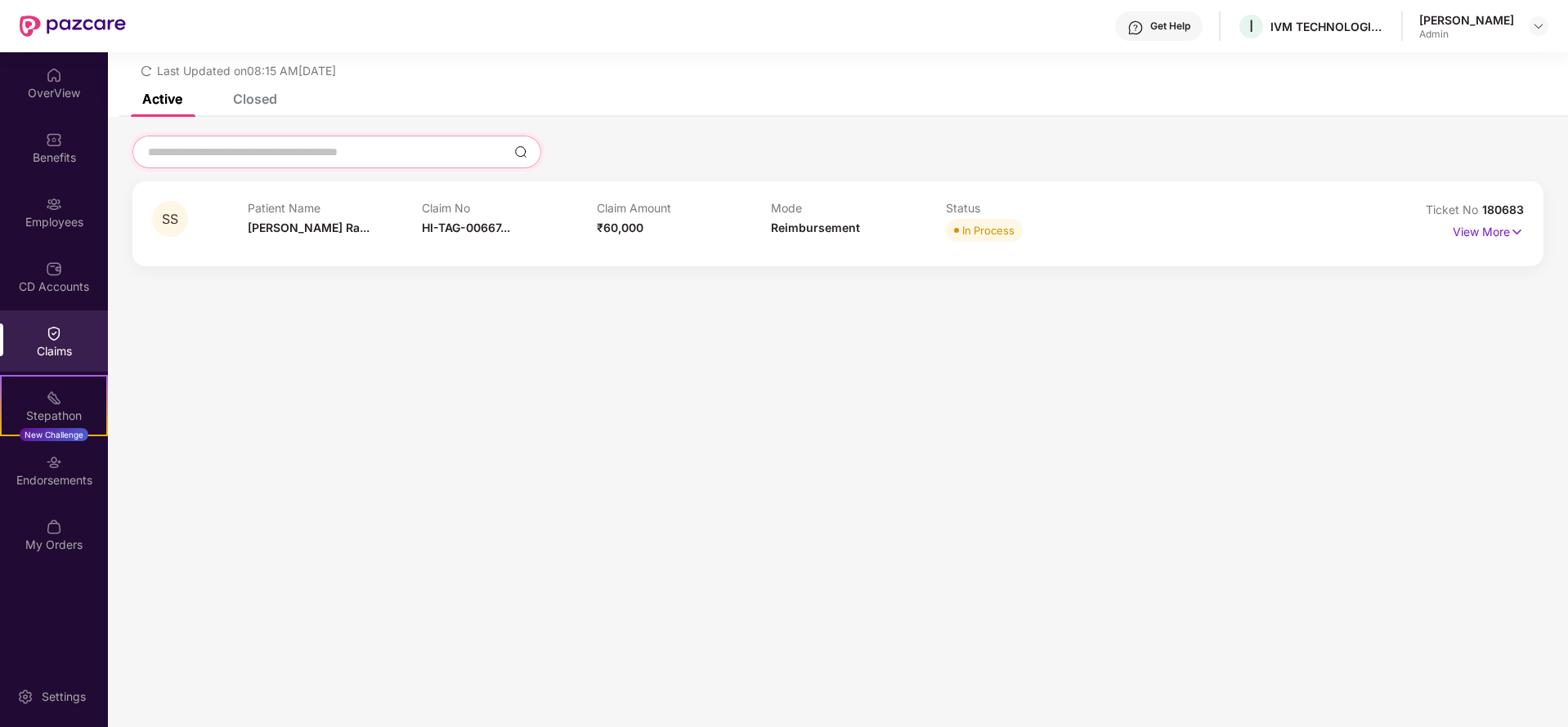
click at [262, 154] on input at bounding box center [327, 153] width 361 height 18
click at [263, 108] on div "Closed" at bounding box center [243, 98] width 68 height 36
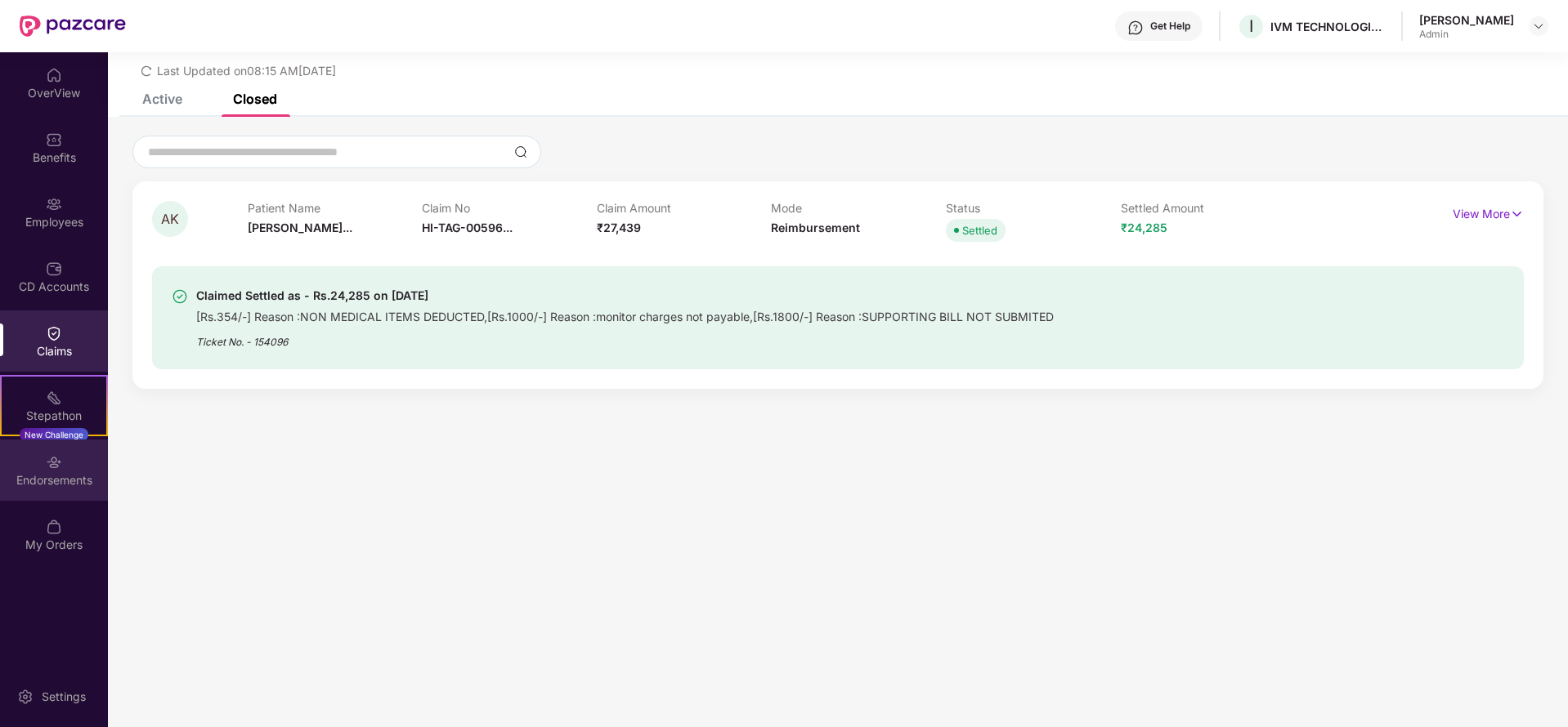
click at [57, 495] on div "Endorsements" at bounding box center [54, 470] width 108 height 61
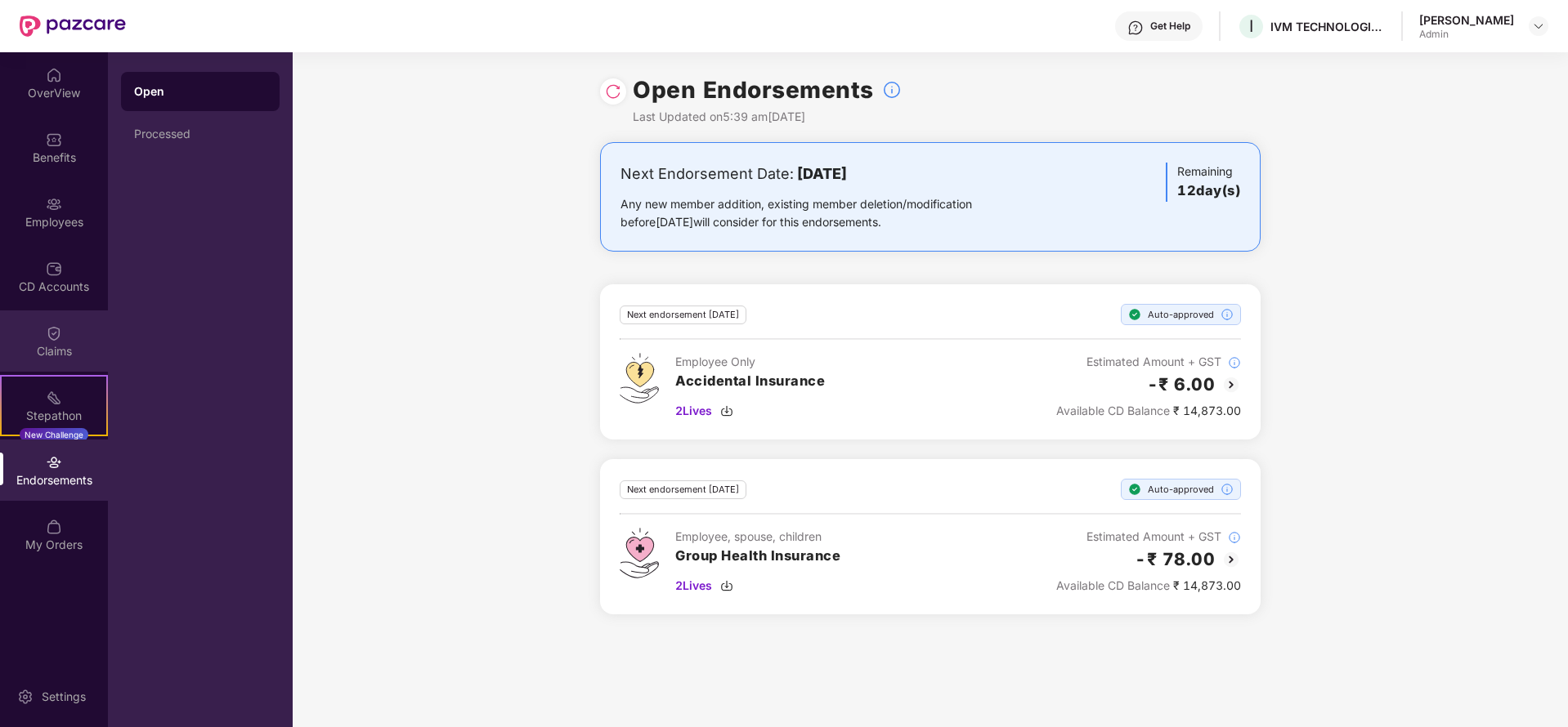
click at [69, 366] on div "Claims" at bounding box center [54, 341] width 108 height 61
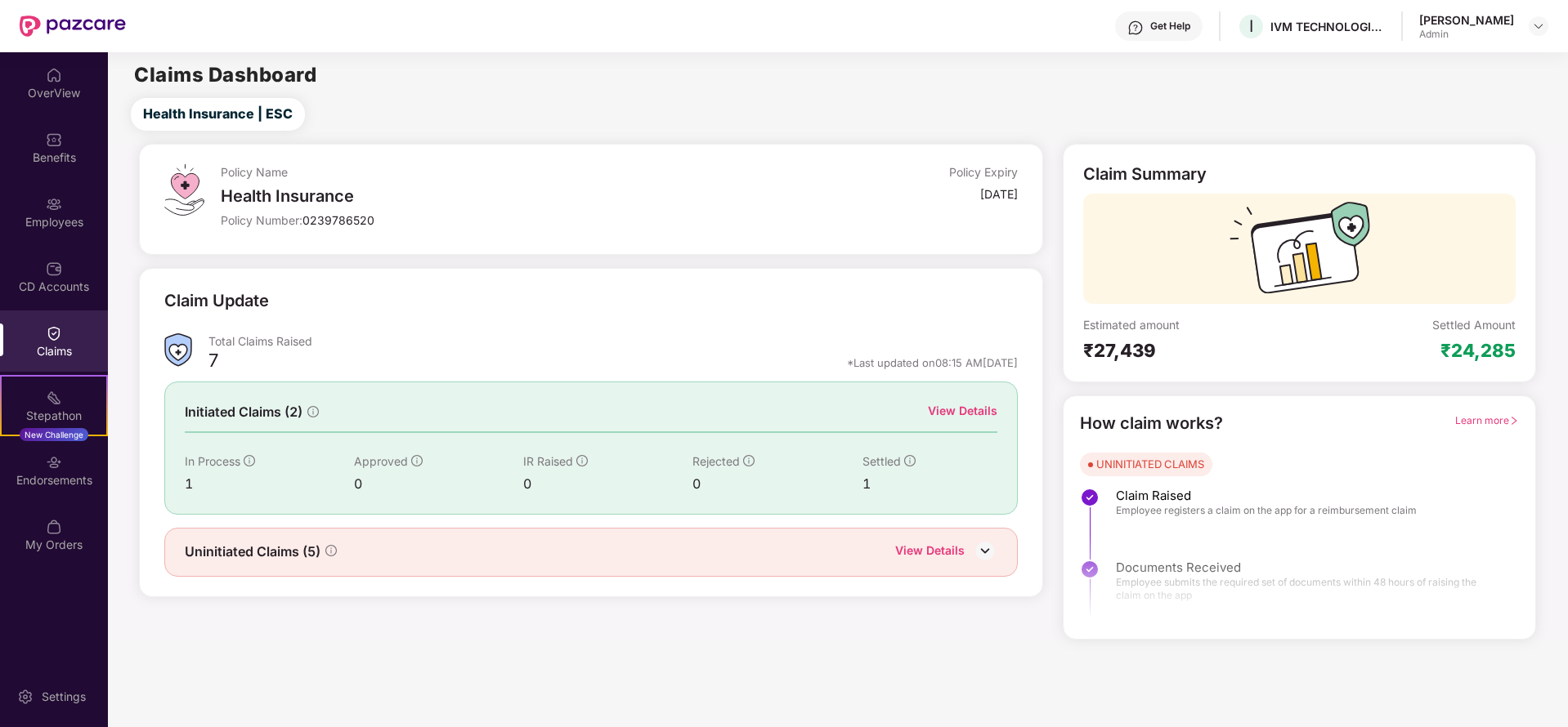
click at [261, 555] on span "Uninitiated Claims (5)" at bounding box center [252, 552] width 136 height 20
click at [972, 545] on div "View Details" at bounding box center [946, 553] width 102 height 21
click at [993, 545] on img at bounding box center [984, 550] width 24 height 24
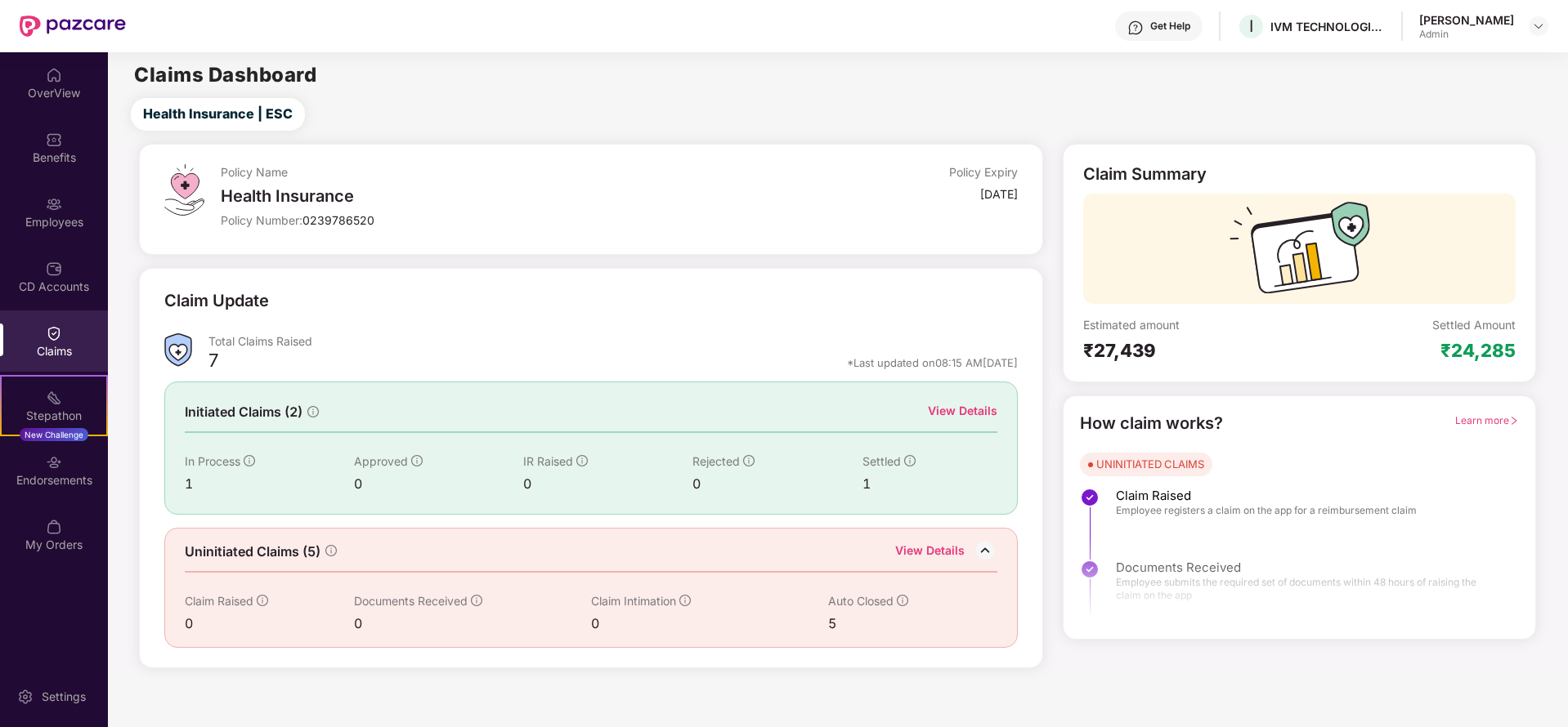
click at [837, 623] on div "5" at bounding box center [895, 624] width 136 height 20
click at [903, 599] on icon "info-circle" at bounding box center [903, 600] width 12 height 12
click at [833, 624] on div "5" at bounding box center [895, 624] width 136 height 20
click at [832, 624] on div "5" at bounding box center [895, 624] width 136 height 20
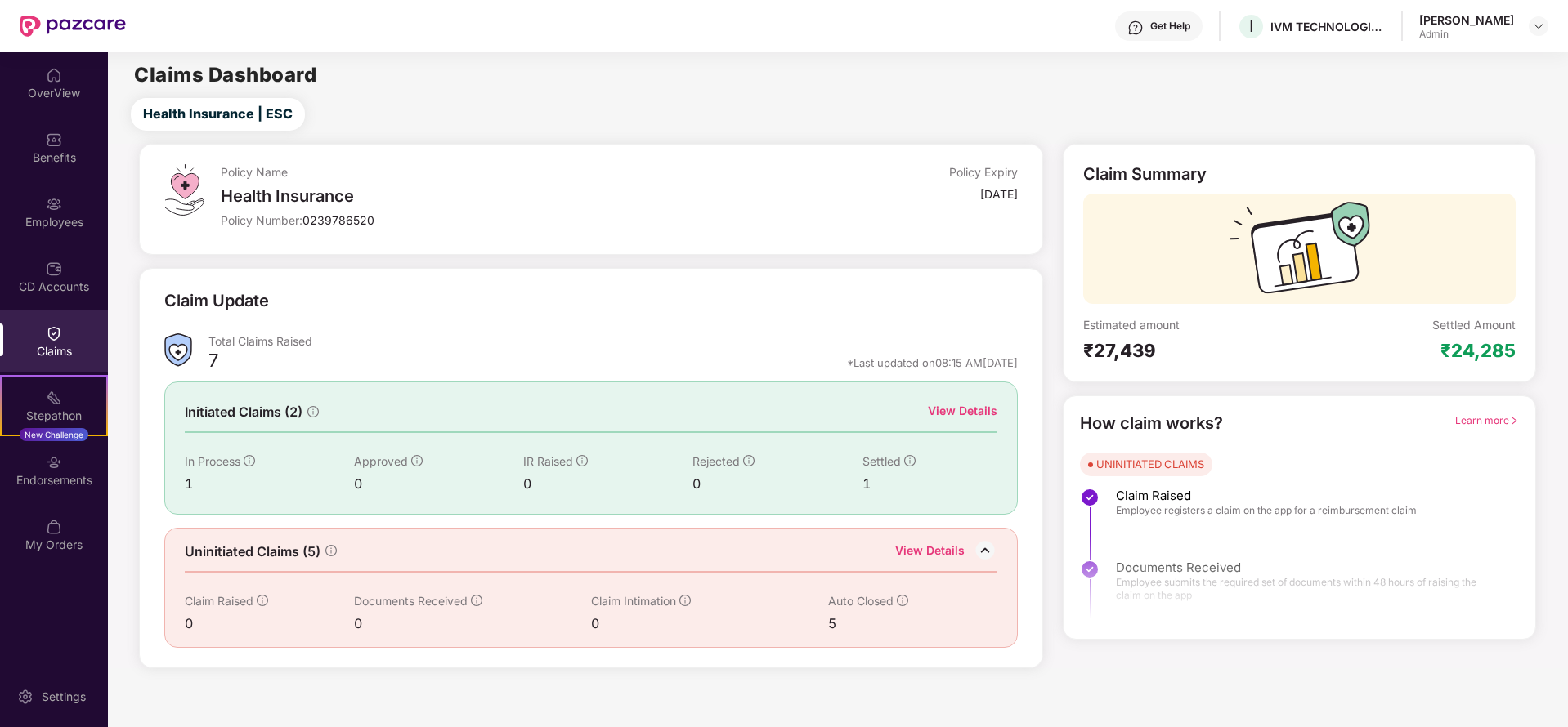
click at [952, 406] on div "View Details" at bounding box center [961, 410] width 69 height 18
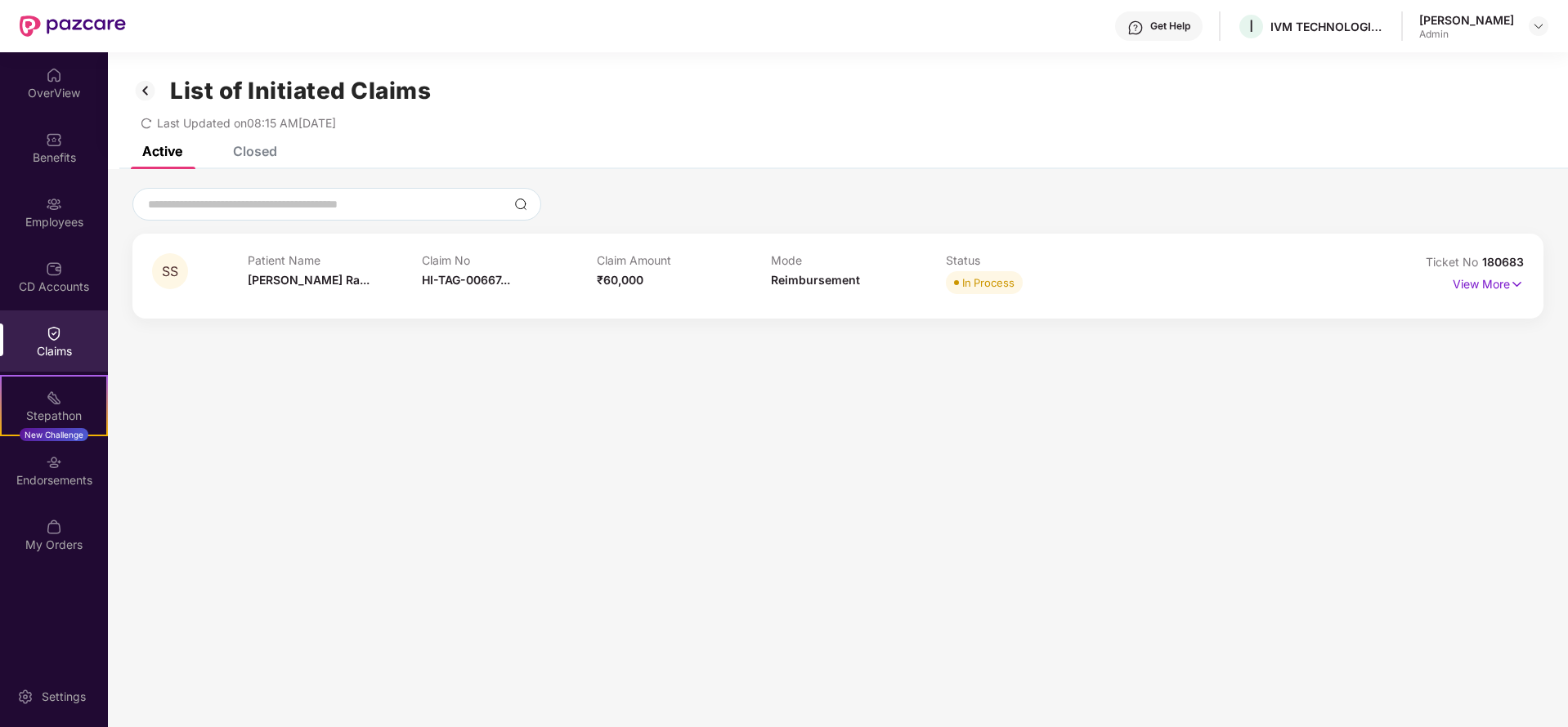
click at [262, 147] on div "Closed" at bounding box center [255, 151] width 44 height 17
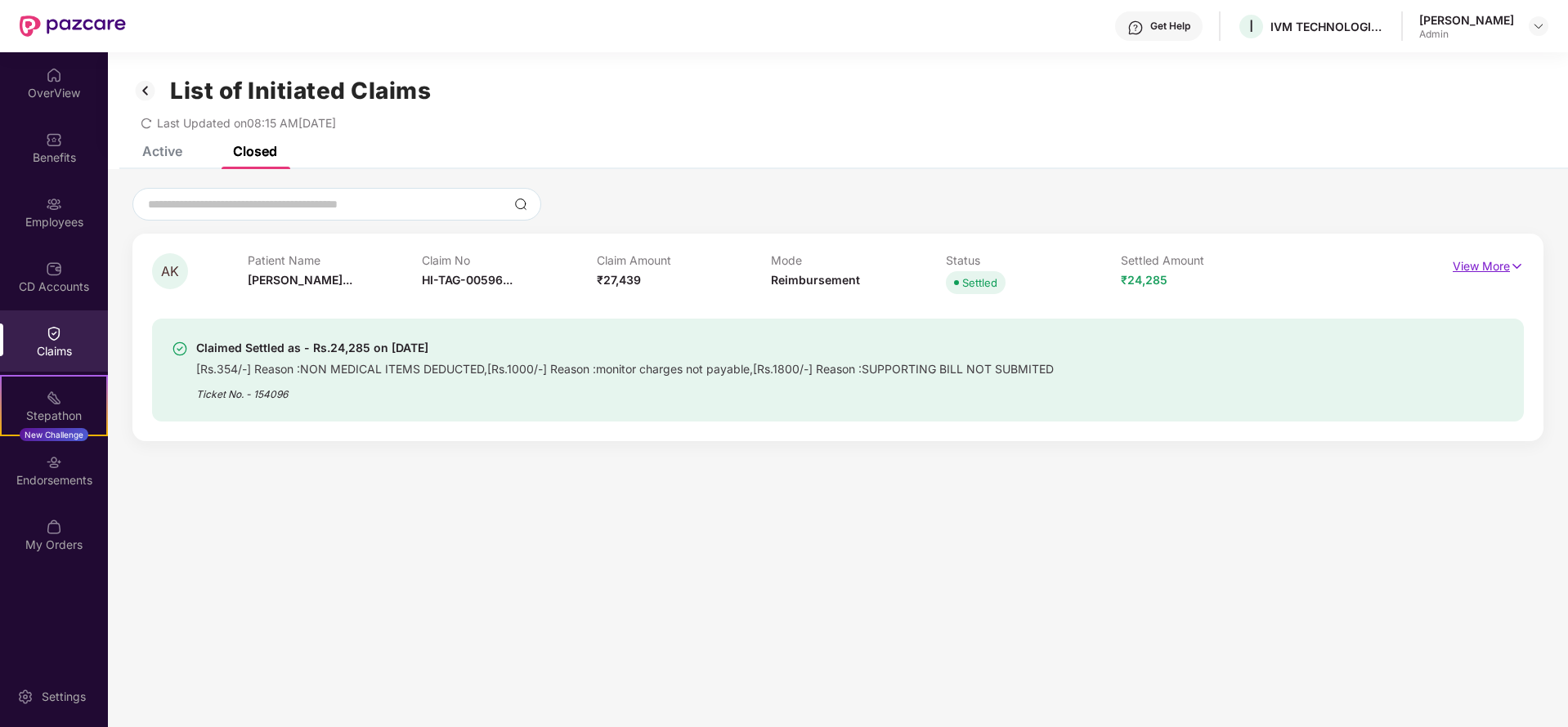
click at [1468, 267] on p "View More" at bounding box center [1488, 264] width 71 height 22
